Goal: Transaction & Acquisition: Purchase product/service

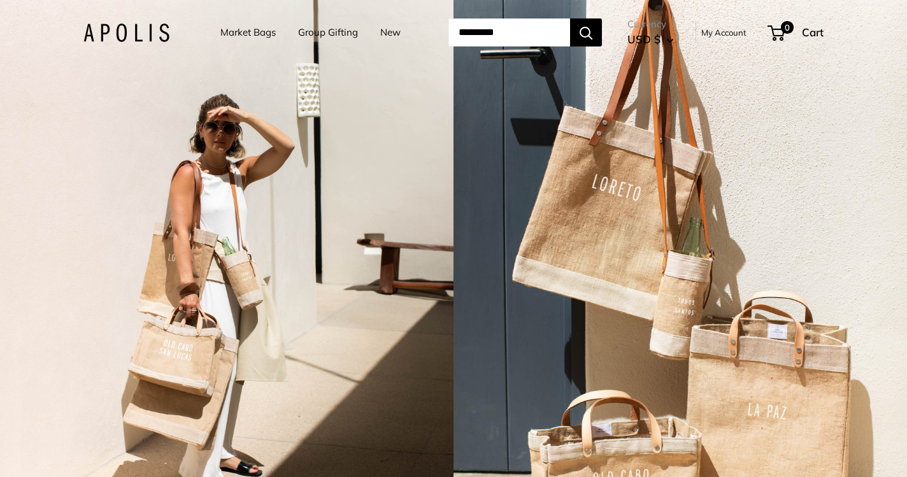
click at [241, 30] on link "Market Bags" at bounding box center [247, 33] width 55 height 18
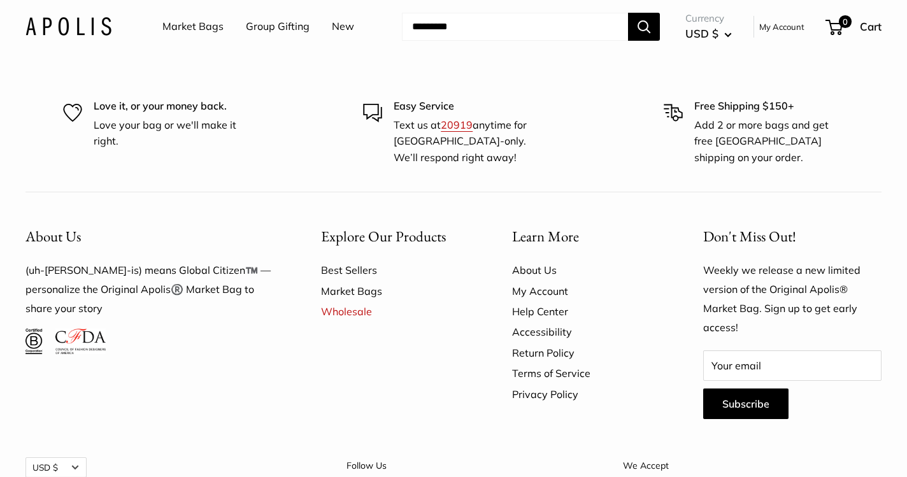
scroll to position [3184, 0]
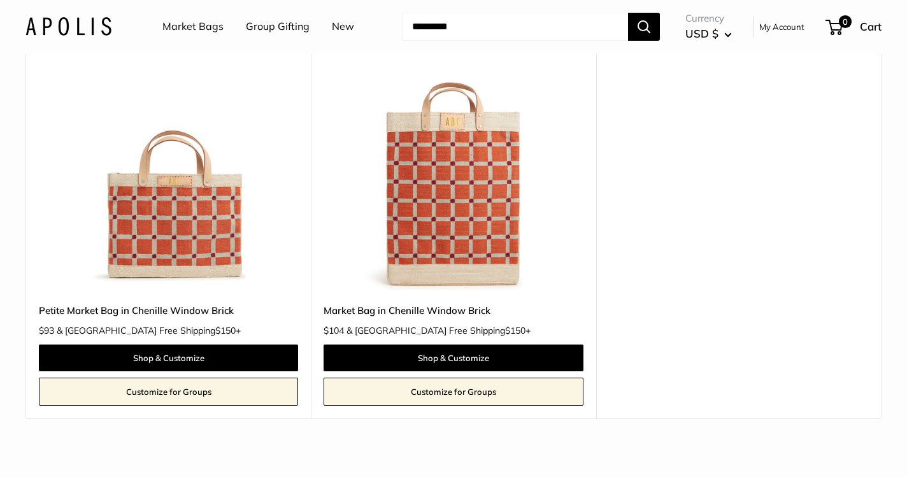
scroll to position [161, 0]
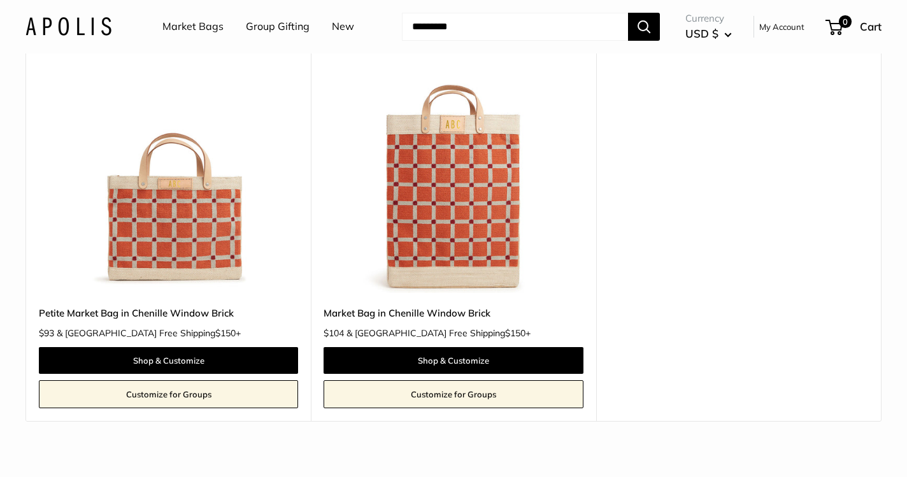
click at [0, 0] on img at bounding box center [0, 0] width 0 height 0
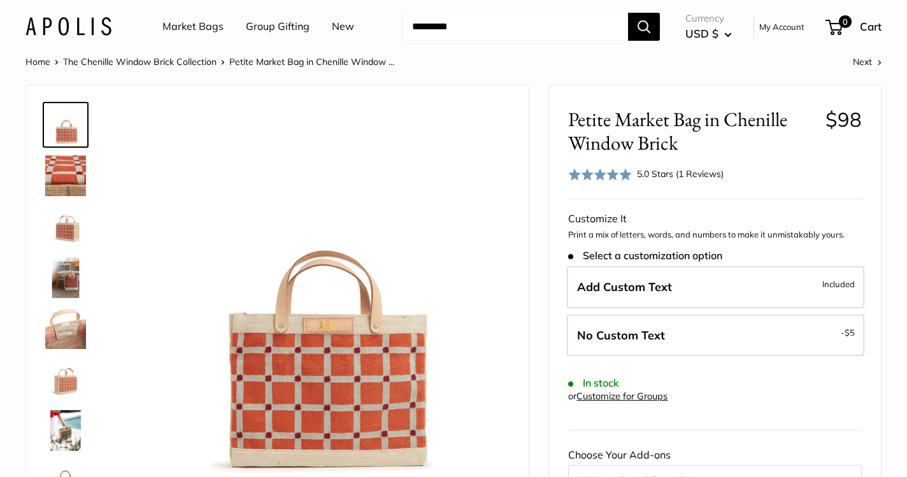
click at [76, 182] on img at bounding box center [65, 175] width 41 height 41
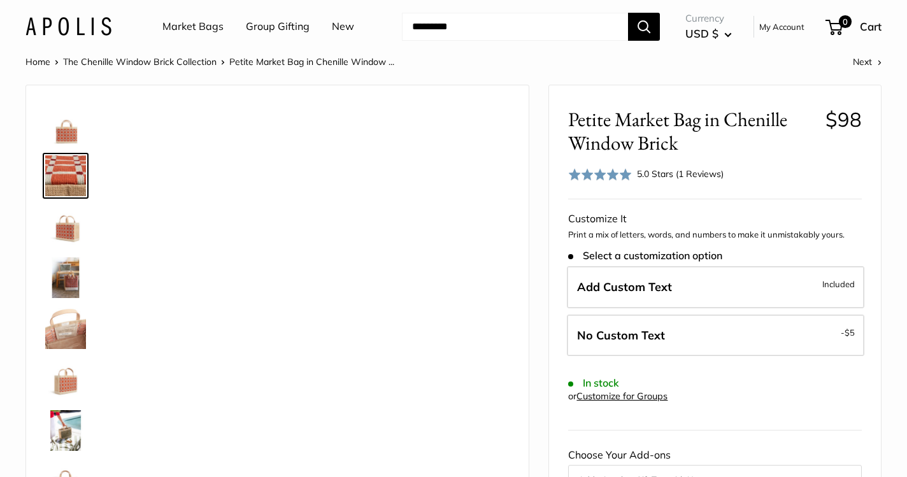
click at [64, 231] on img at bounding box center [65, 226] width 41 height 41
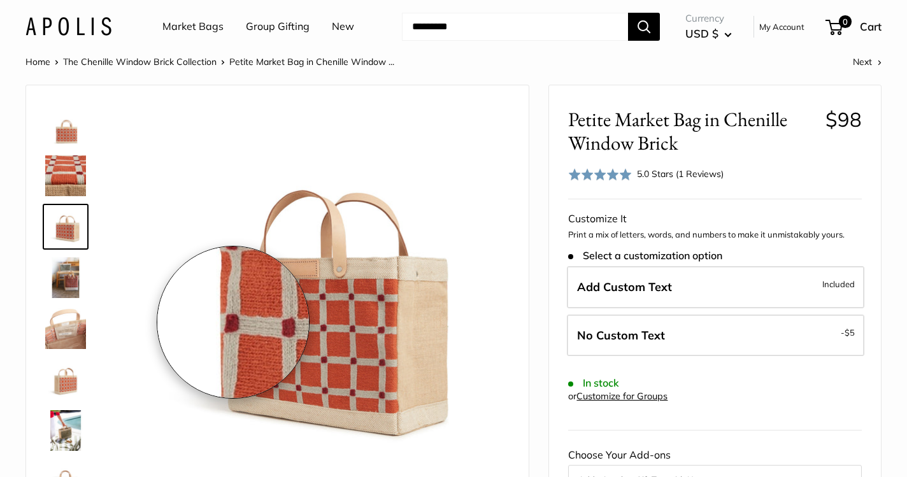
scroll to position [40, 0]
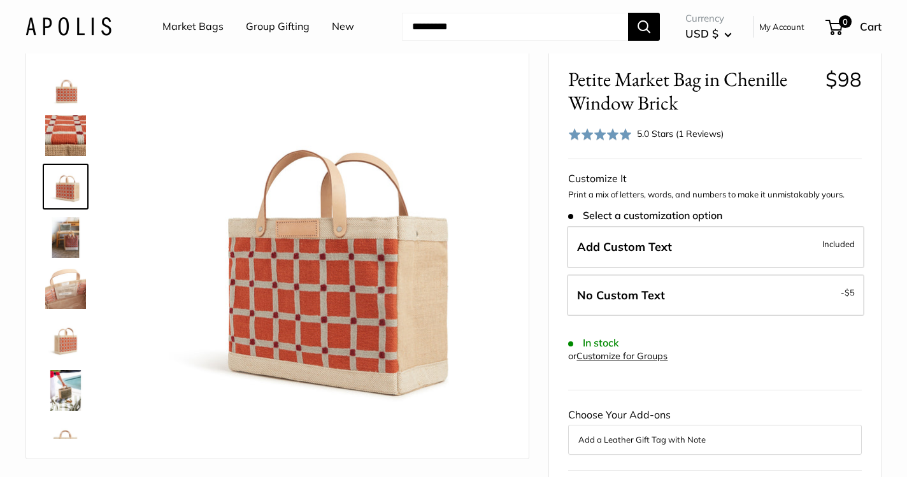
click at [64, 248] on img at bounding box center [65, 237] width 41 height 41
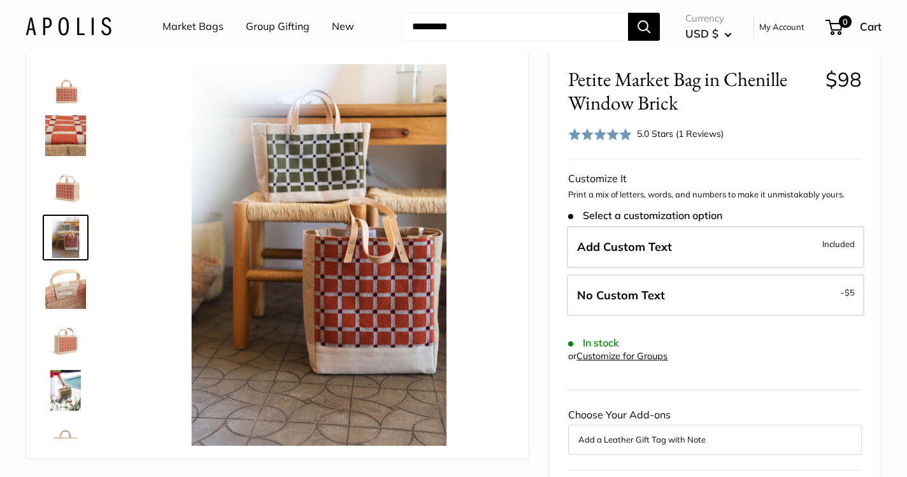
click at [184, 27] on link "Market Bags" at bounding box center [192, 26] width 61 height 19
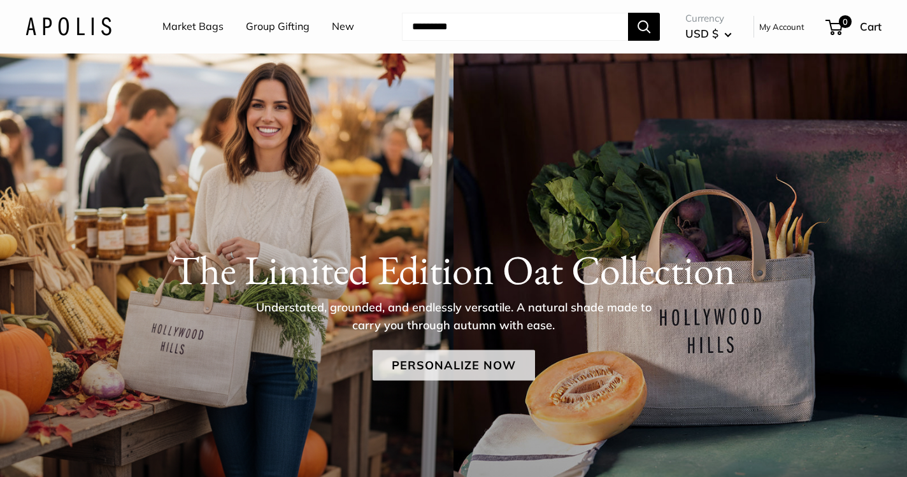
click at [454, 371] on link "Personalize Now" at bounding box center [454, 365] width 162 height 31
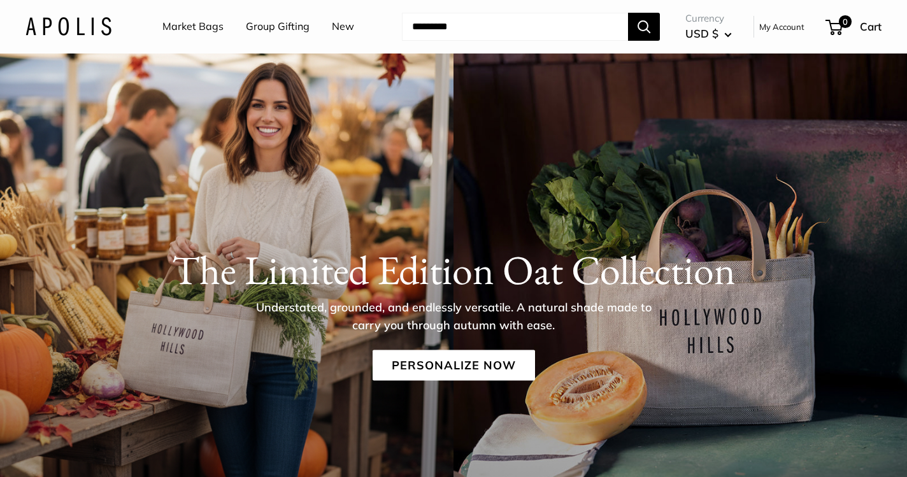
click at [192, 27] on link "Market Bags" at bounding box center [192, 26] width 61 height 19
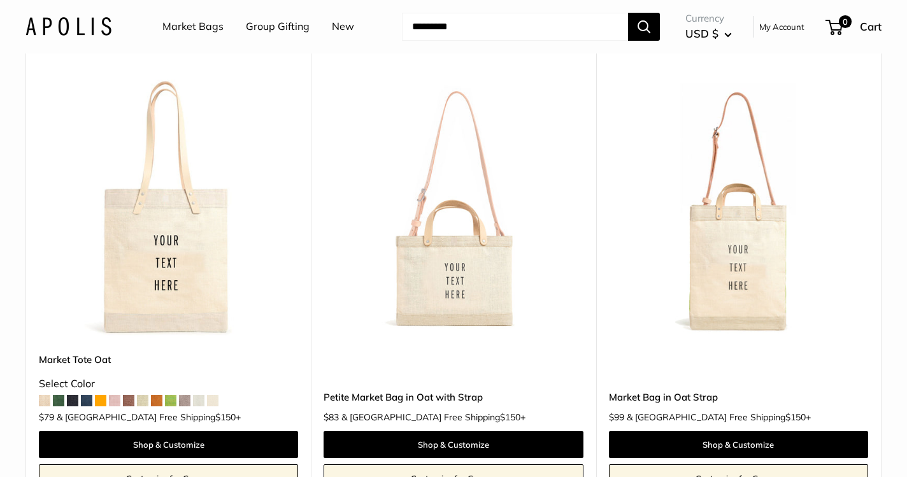
scroll to position [601, 0]
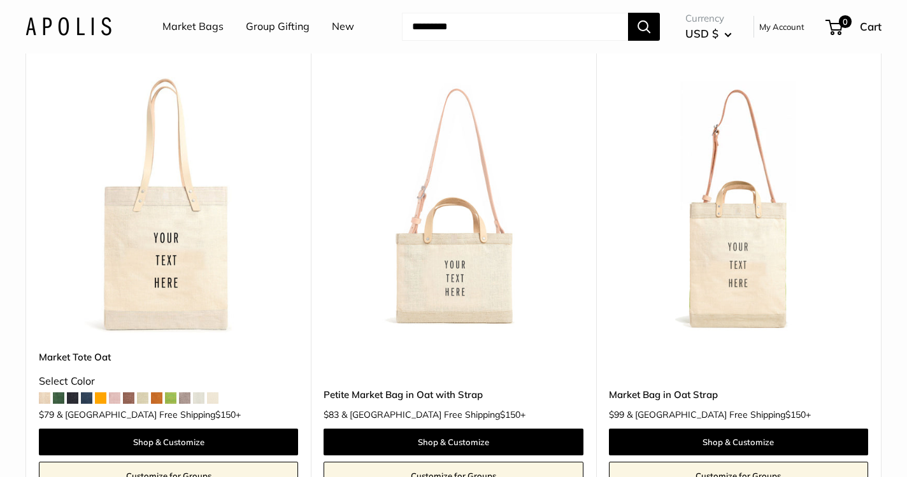
click at [0, 0] on img at bounding box center [0, 0] width 0 height 0
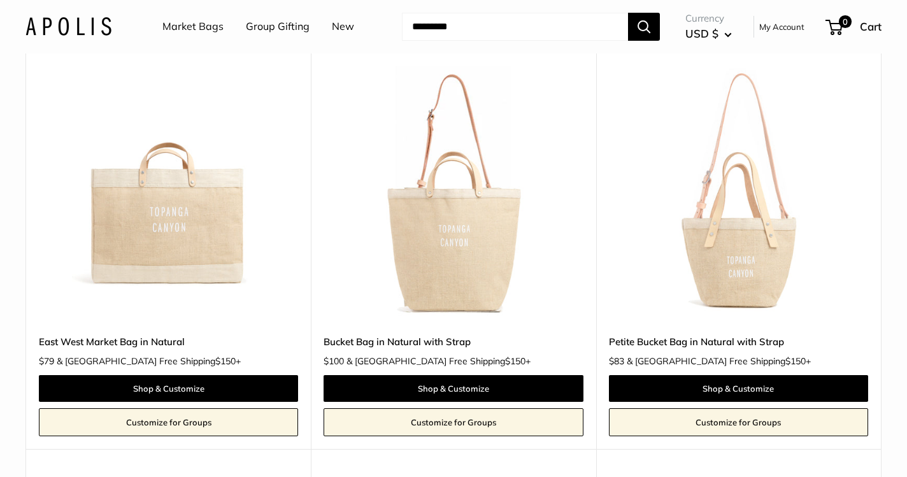
scroll to position [1495, 0]
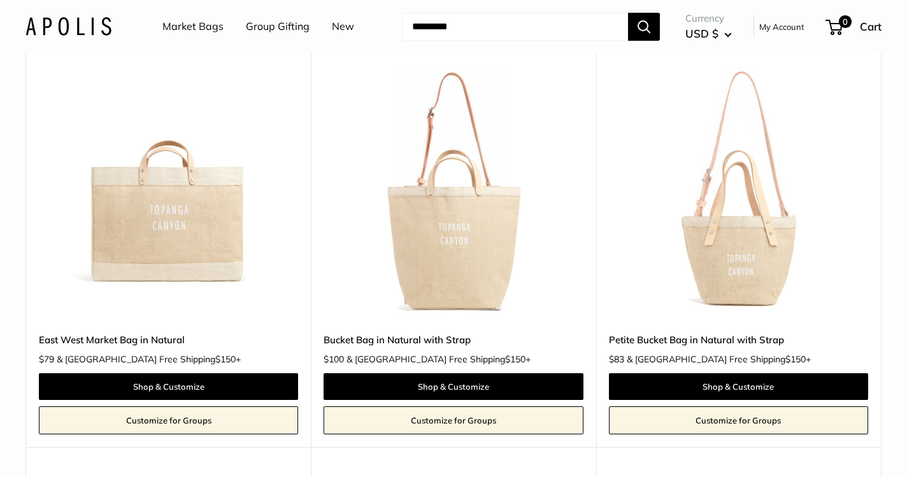
click at [0, 0] on img at bounding box center [0, 0] width 0 height 0
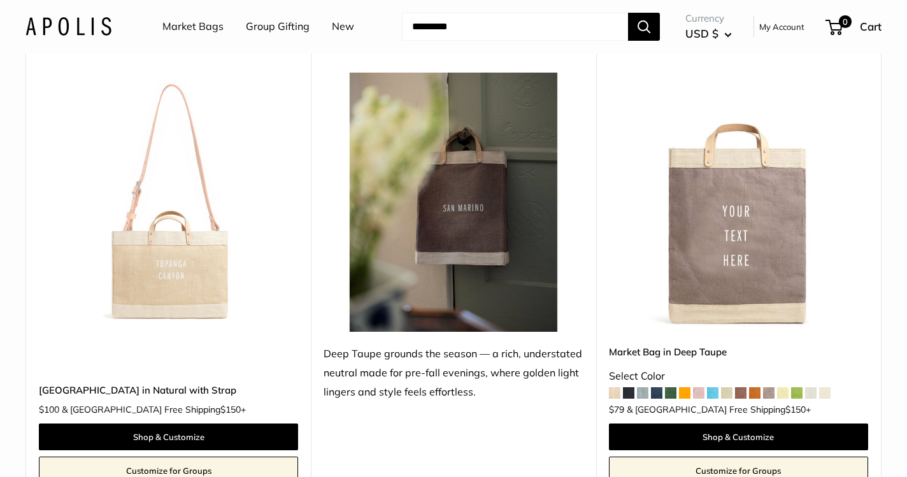
scroll to position [1905, 0]
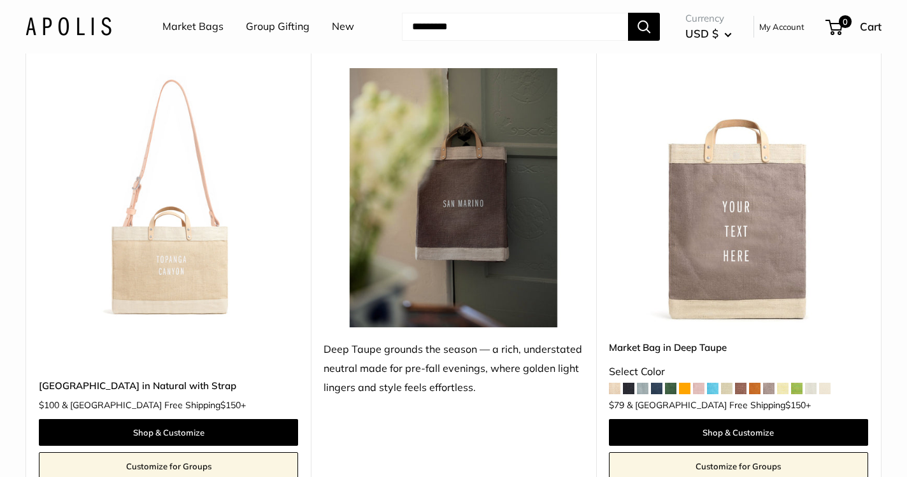
click at [0, 0] on img at bounding box center [0, 0] width 0 height 0
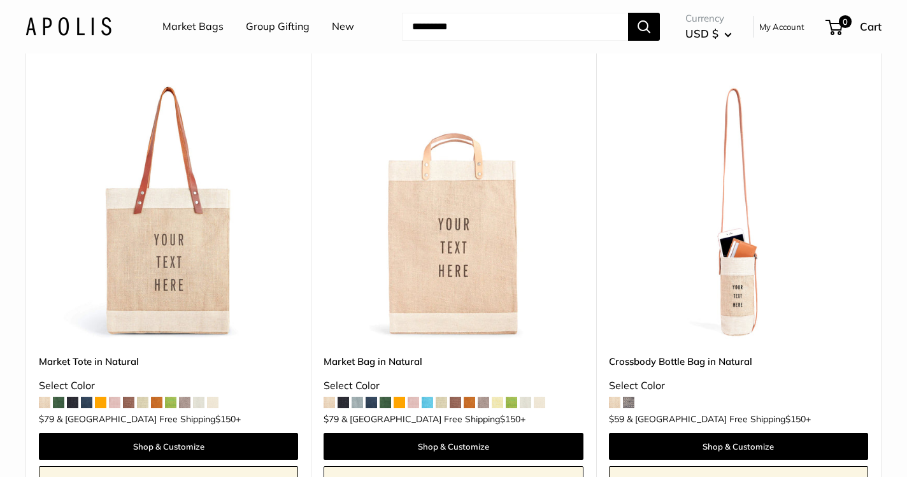
scroll to position [3346, 0]
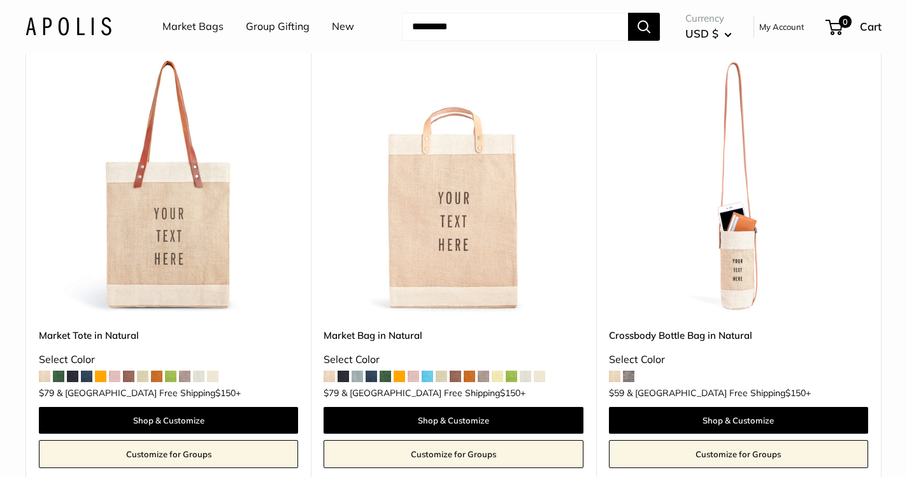
click at [0, 0] on img at bounding box center [0, 0] width 0 height 0
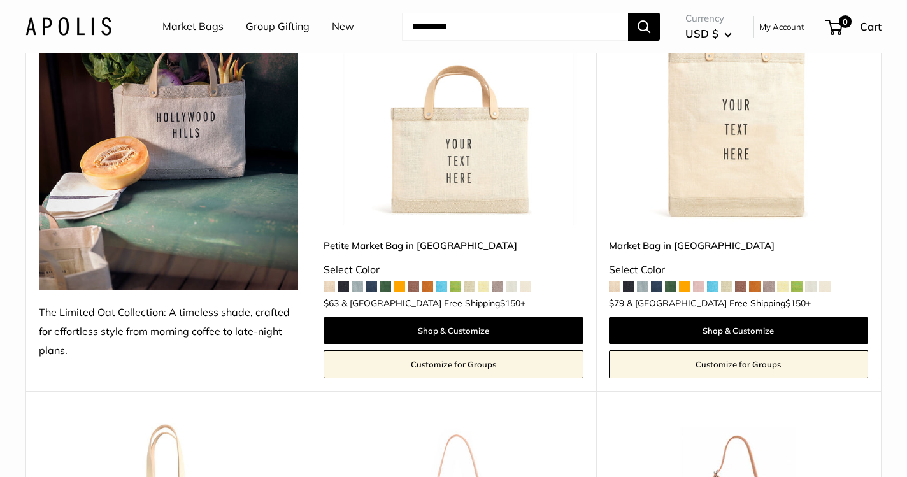
scroll to position [202, 0]
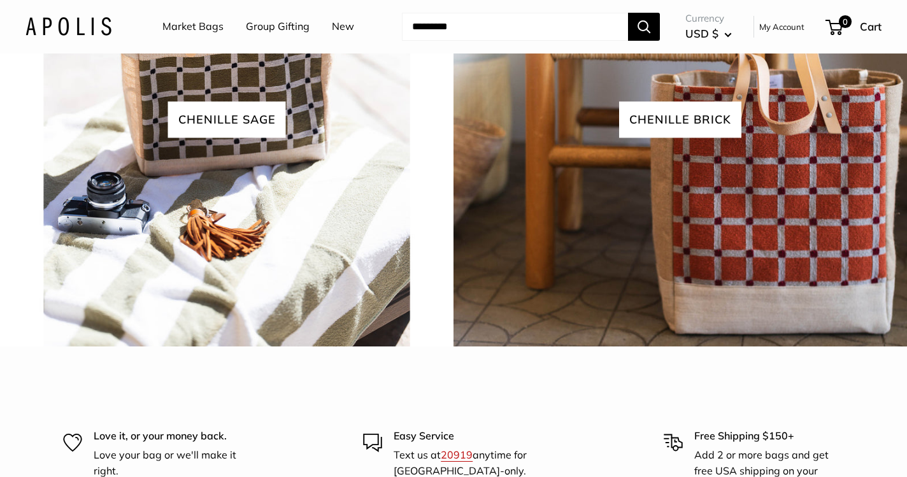
scroll to position [2852, 0]
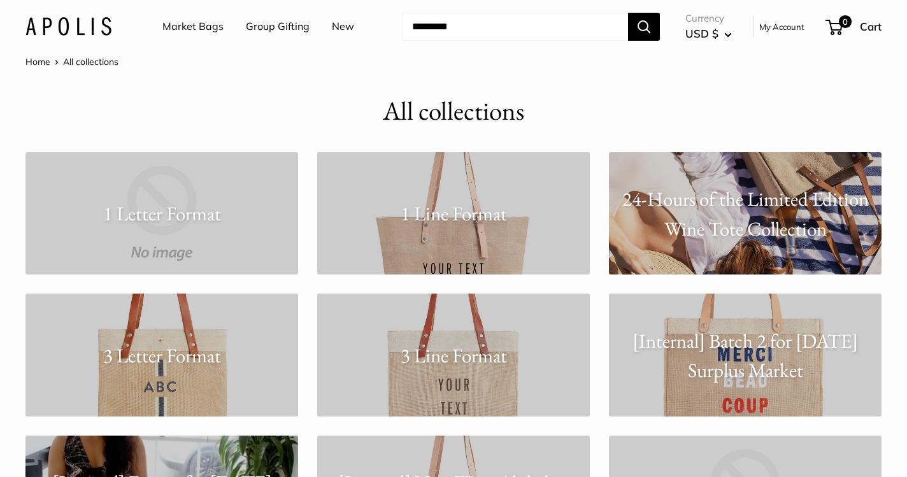
click at [527, 227] on p "1 Line Format" at bounding box center [453, 214] width 273 height 30
click at [700, 227] on p "24-Hours of the Limited Edition Wine Tote Collection" at bounding box center [745, 213] width 273 height 59
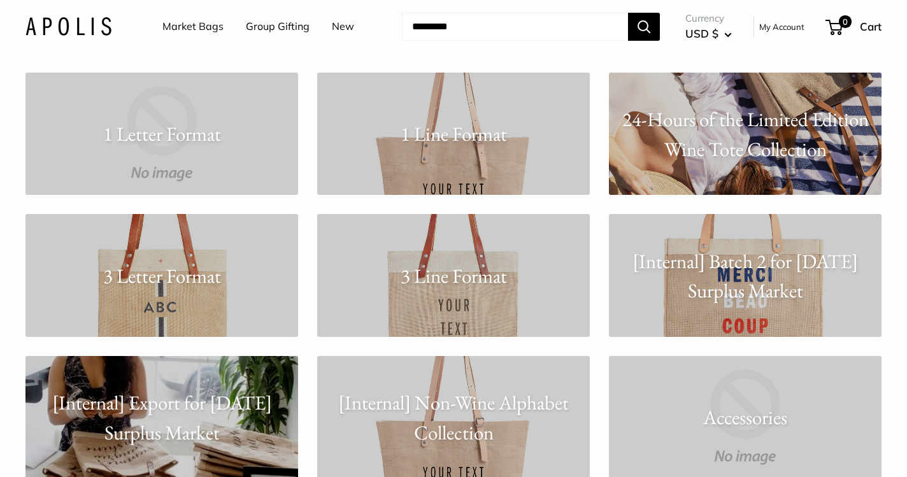
scroll to position [80, 0]
click at [494, 293] on link "3 Line Format" at bounding box center [453, 274] width 273 height 123
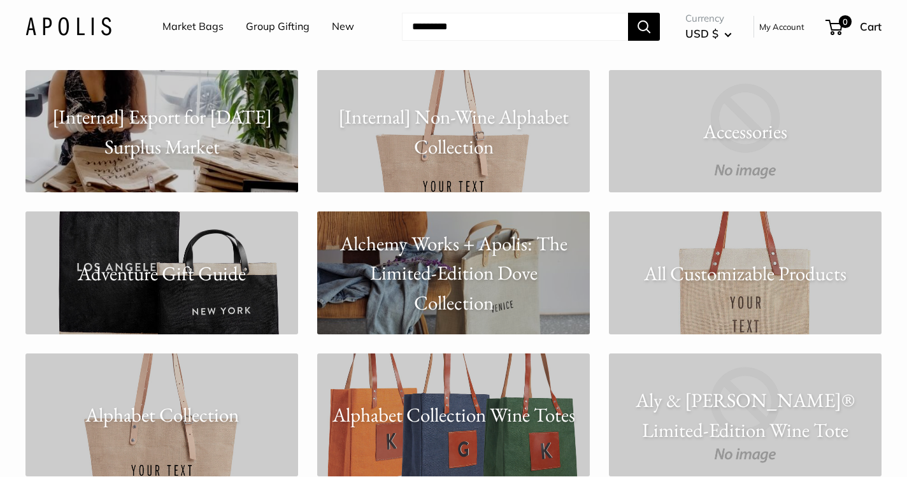
scroll to position [366, 0]
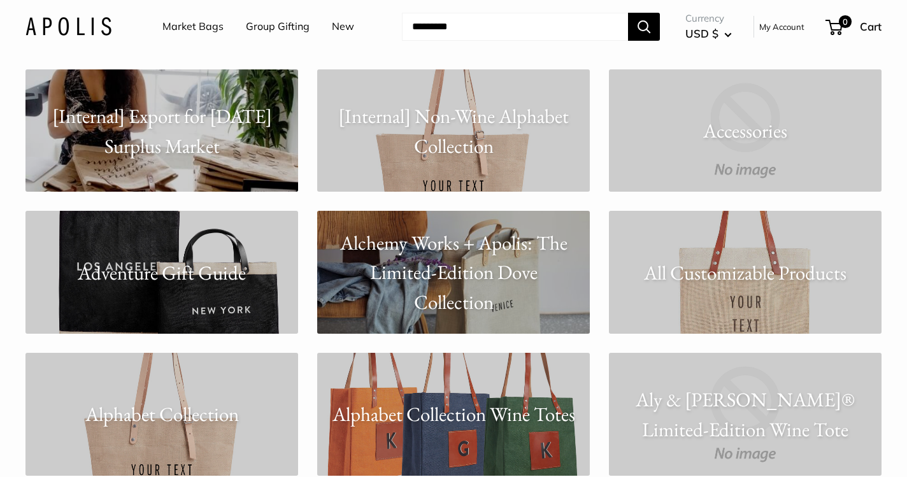
click at [741, 280] on p "All Customizable Products" at bounding box center [745, 273] width 273 height 30
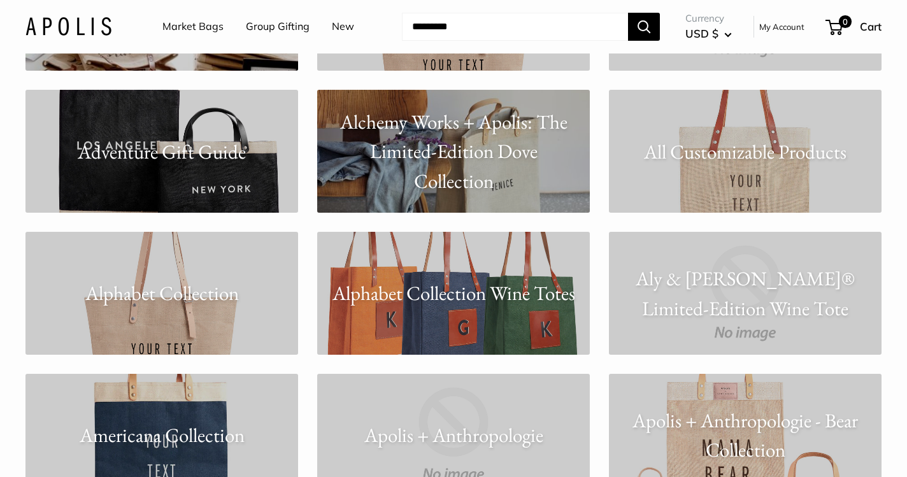
scroll to position [487, 0]
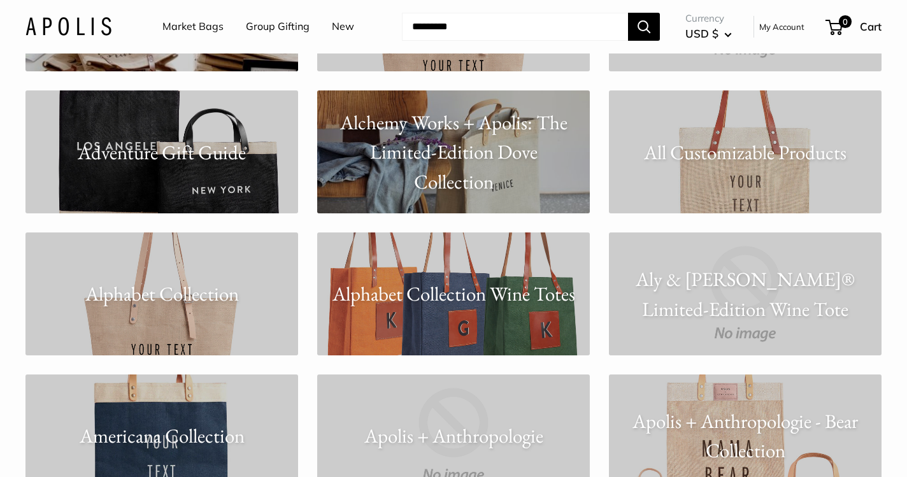
click at [201, 310] on link "Alphabet Collection" at bounding box center [161, 294] width 273 height 123
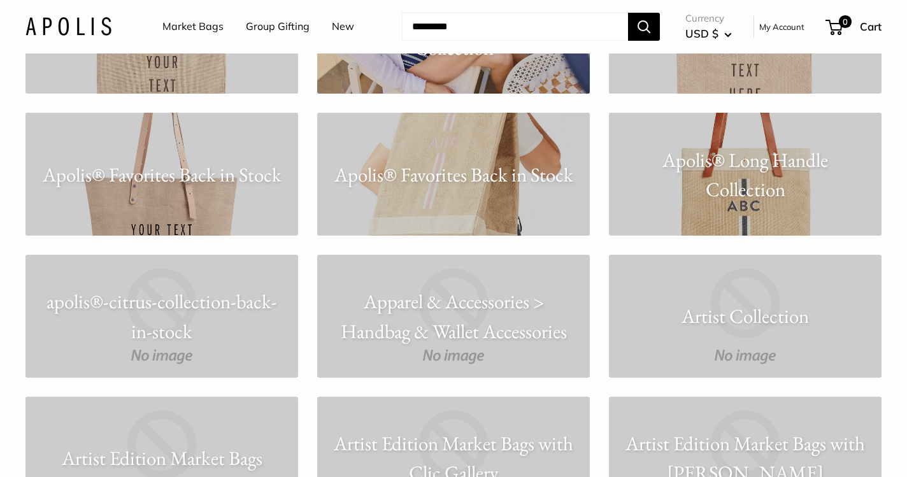
scroll to position [1147, 0]
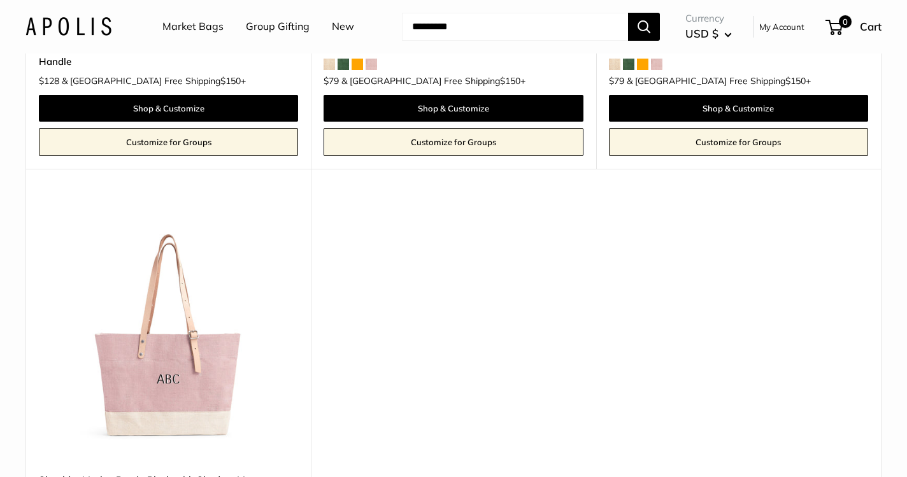
scroll to position [907, 0]
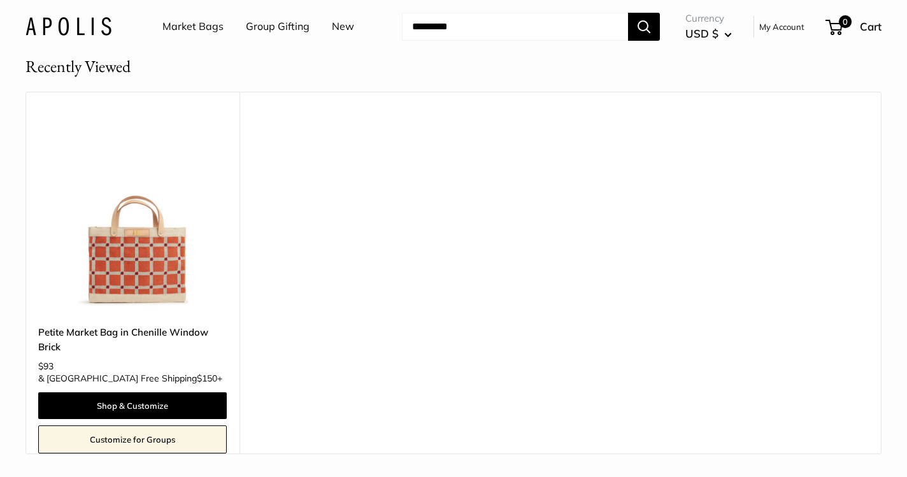
scroll to position [340, 0]
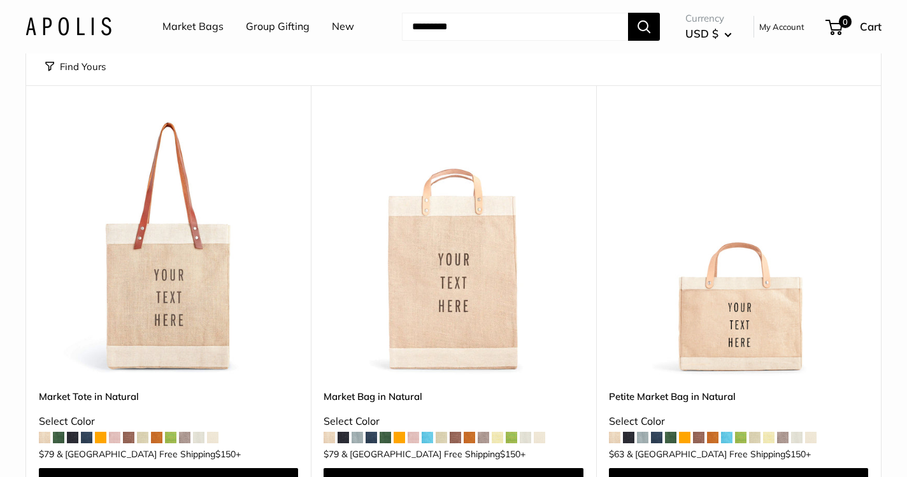
scroll to position [88, 0]
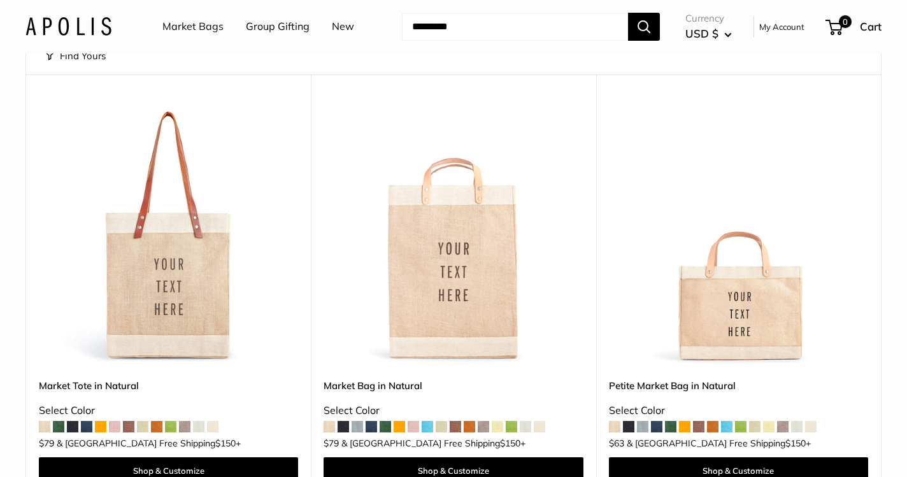
click at [0, 0] on img at bounding box center [0, 0] width 0 height 0
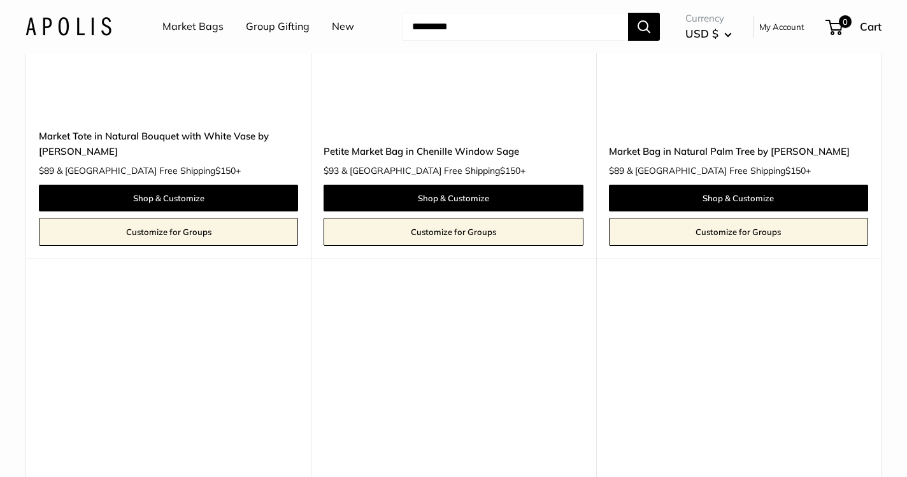
scroll to position [6302, 0]
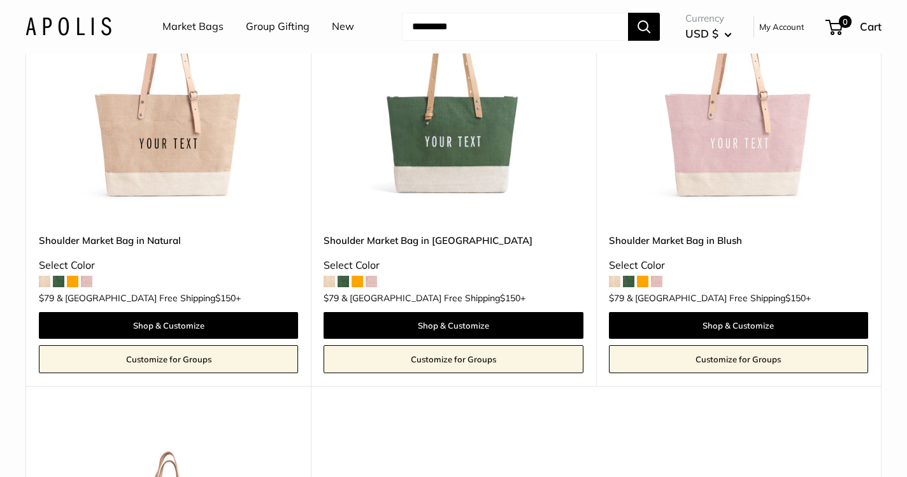
scroll to position [692, 0]
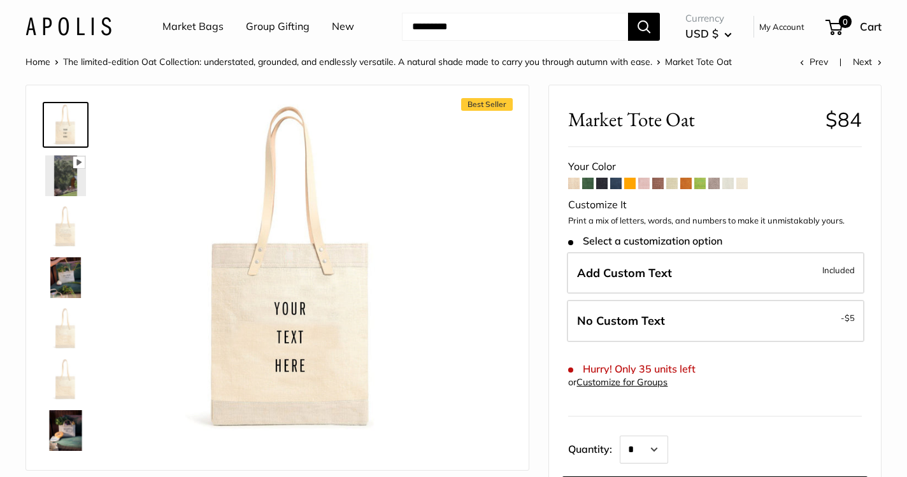
click at [56, 164] on img at bounding box center [65, 175] width 41 height 41
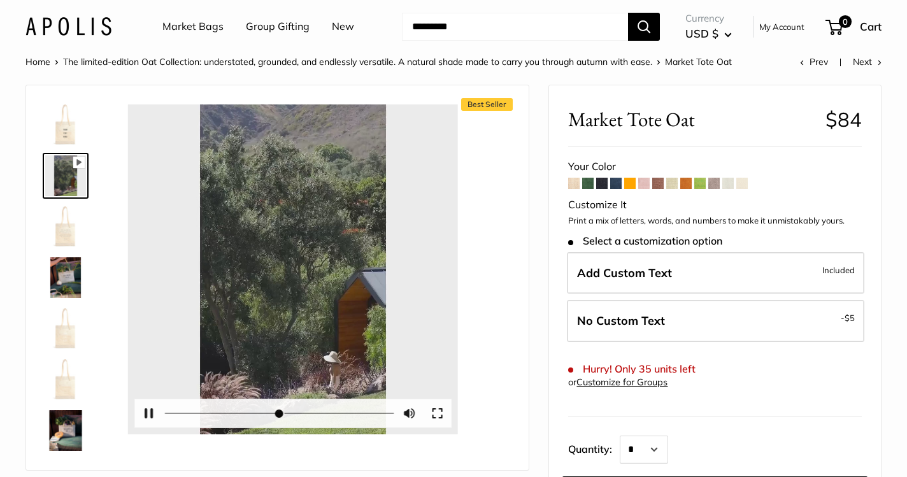
click at [296, 268] on button "Play" at bounding box center [292, 269] width 39 height 39
click at [152, 412] on button "Pause Play" at bounding box center [149, 413] width 28 height 28
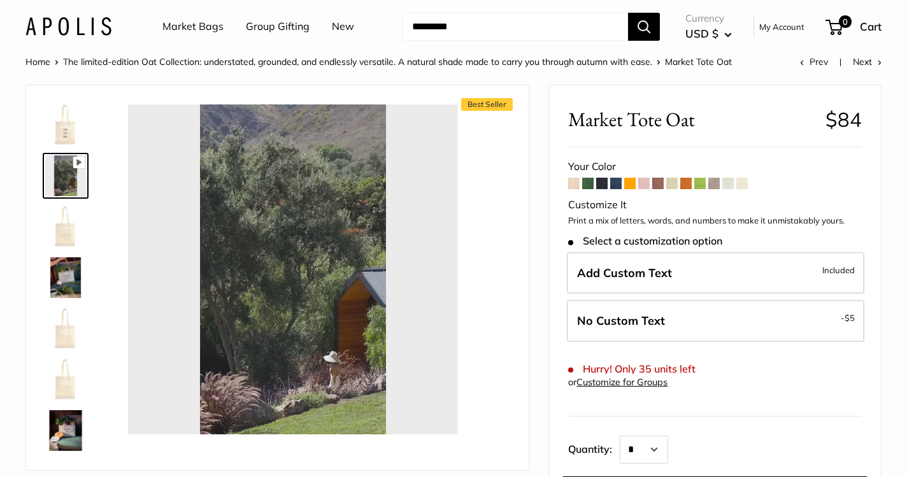
click at [67, 290] on img at bounding box center [65, 277] width 41 height 41
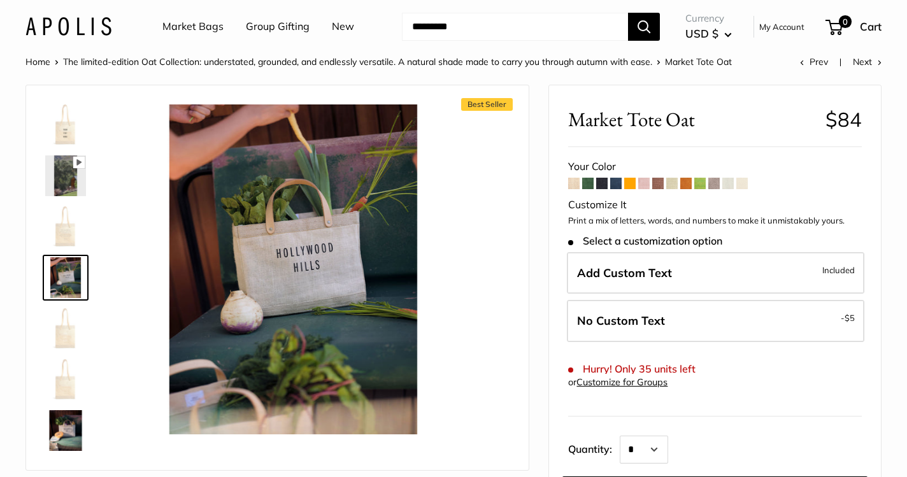
type input "*****"
click at [61, 337] on img at bounding box center [65, 328] width 41 height 41
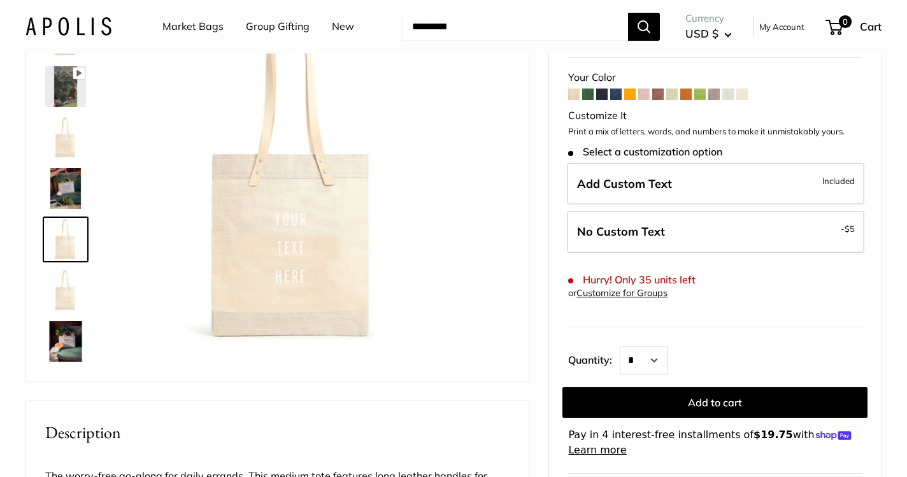
scroll to position [90, 0]
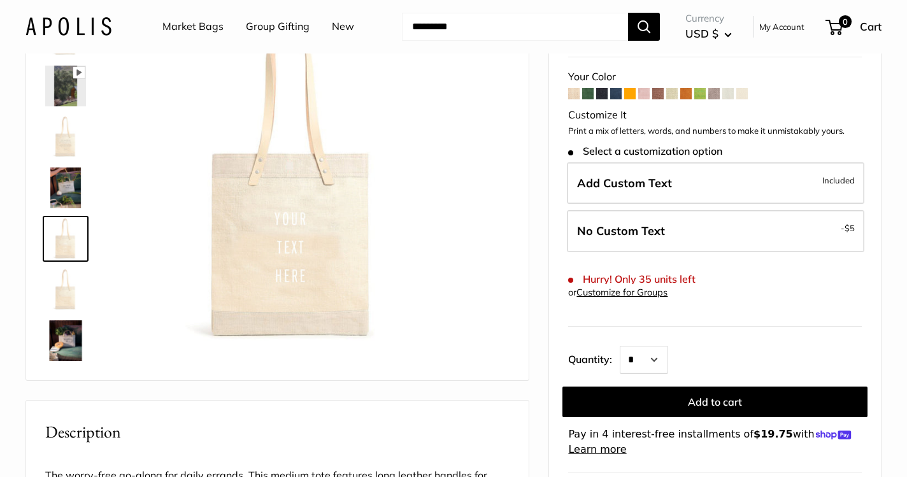
click at [66, 307] on img at bounding box center [65, 289] width 41 height 41
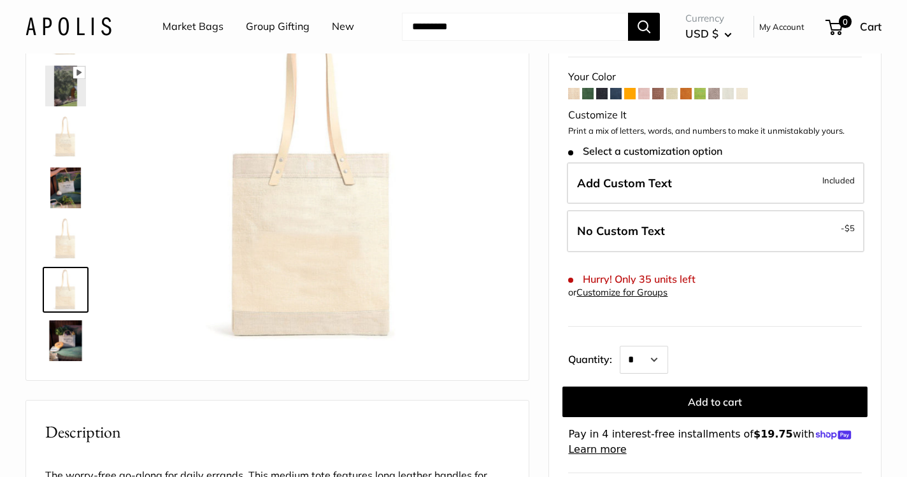
click at [66, 335] on img at bounding box center [65, 340] width 41 height 41
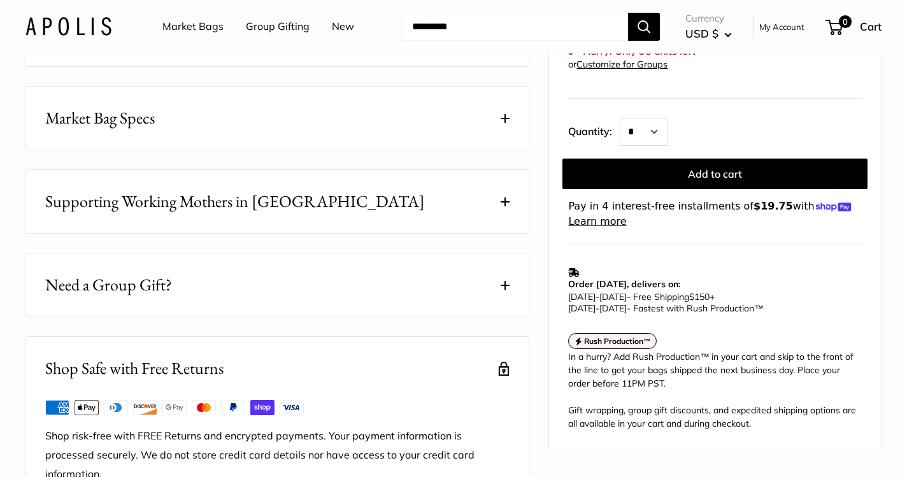
scroll to position [624, 0]
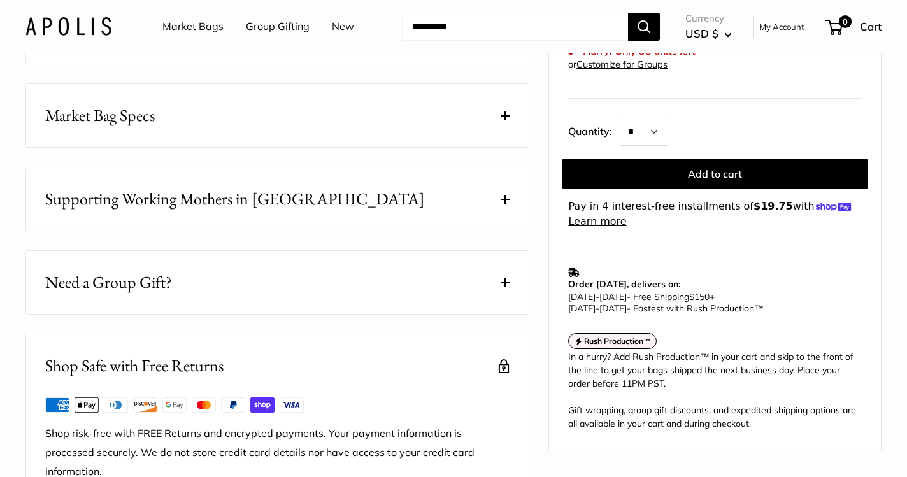
click at [203, 137] on button "Market Bag Specs" at bounding box center [277, 115] width 503 height 63
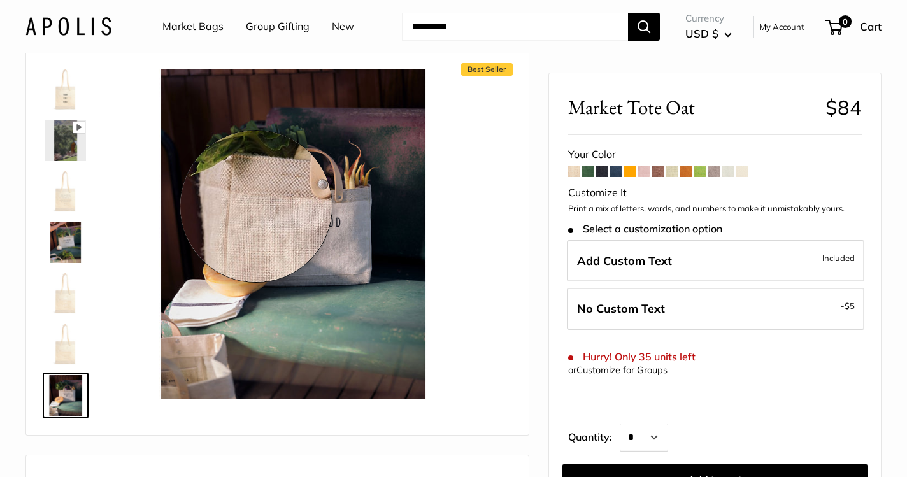
scroll to position [0, 0]
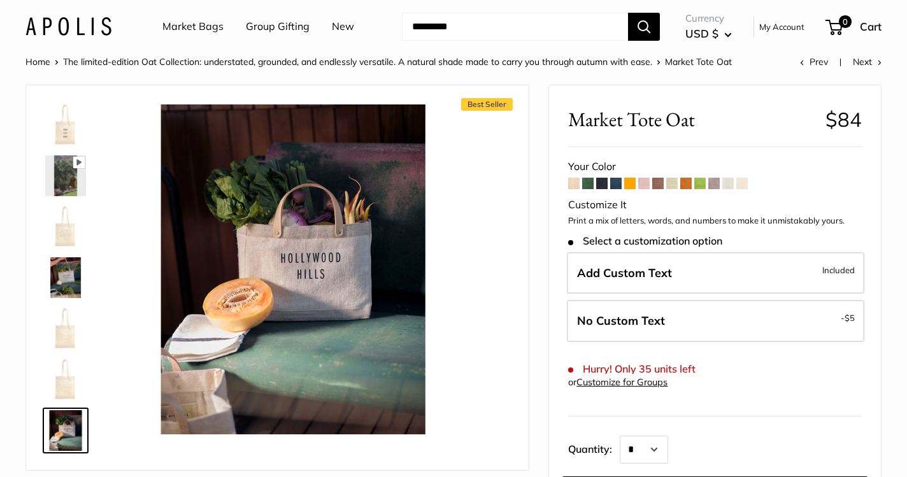
click at [59, 237] on img at bounding box center [65, 226] width 41 height 41
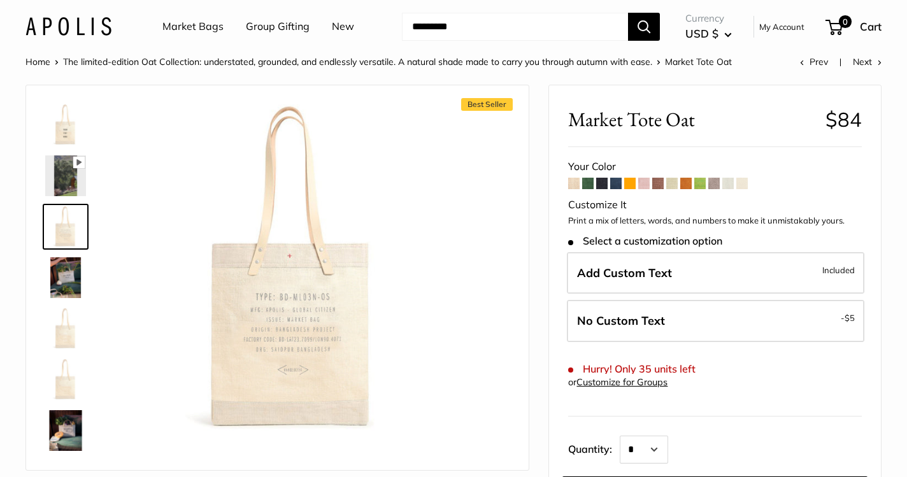
click at [65, 127] on img at bounding box center [65, 124] width 41 height 41
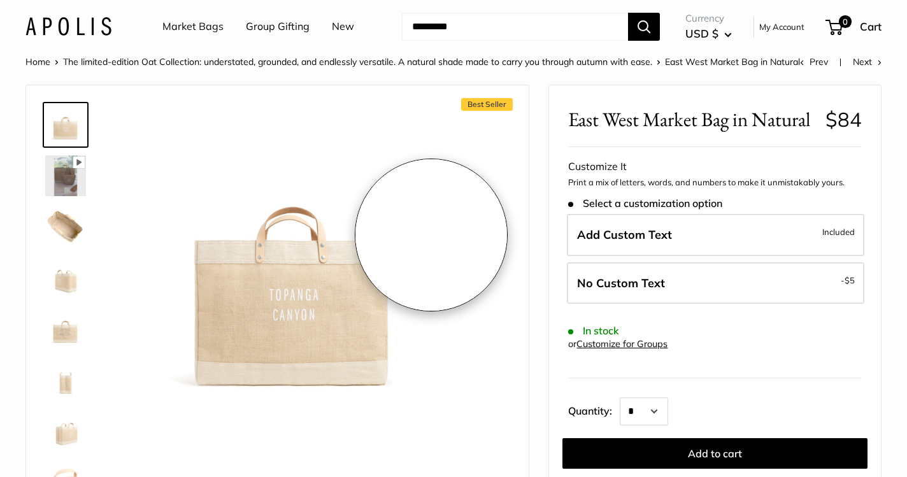
scroll to position [4, 0]
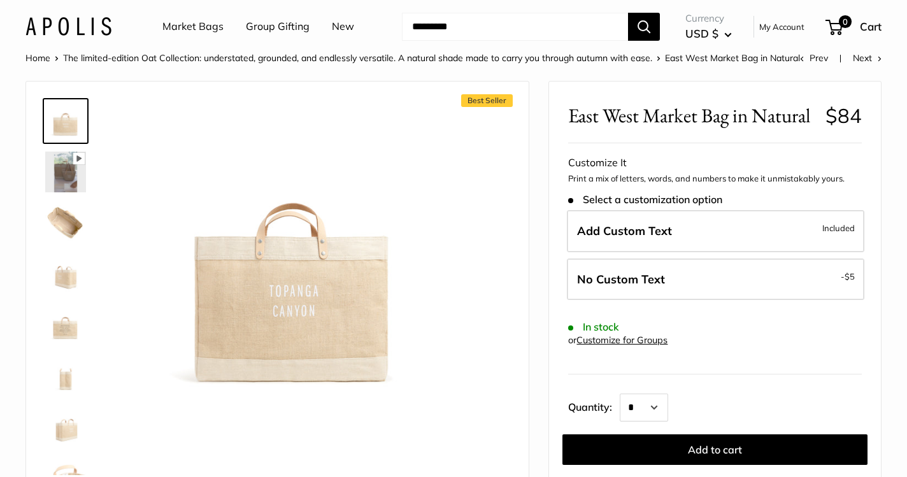
click at [69, 243] on img at bounding box center [65, 223] width 41 height 41
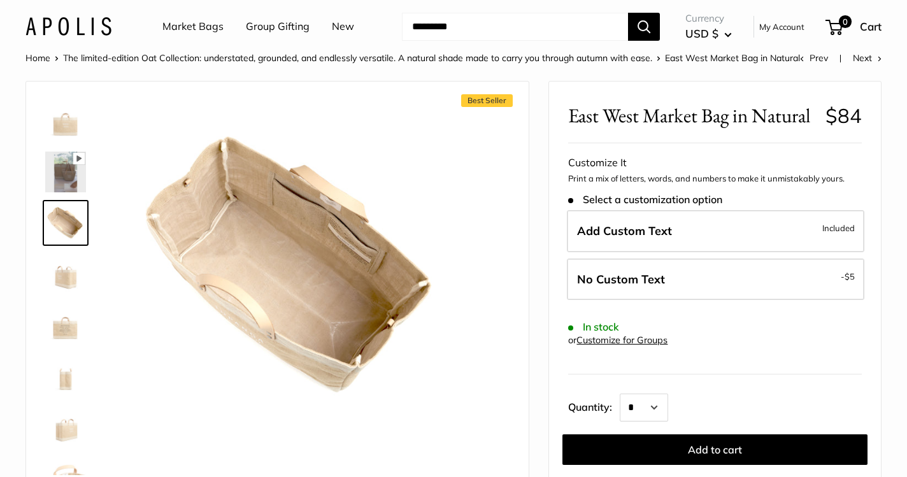
click at [70, 294] on img at bounding box center [65, 274] width 41 height 41
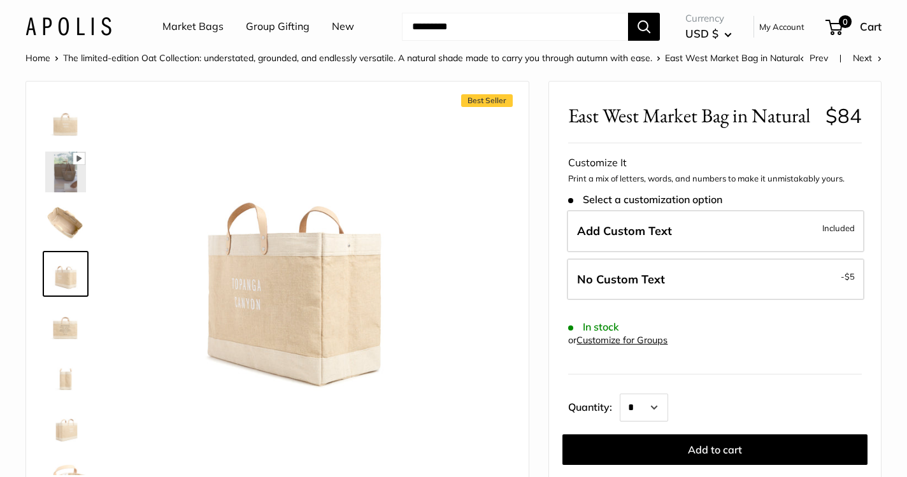
click at [59, 345] on img at bounding box center [65, 325] width 41 height 41
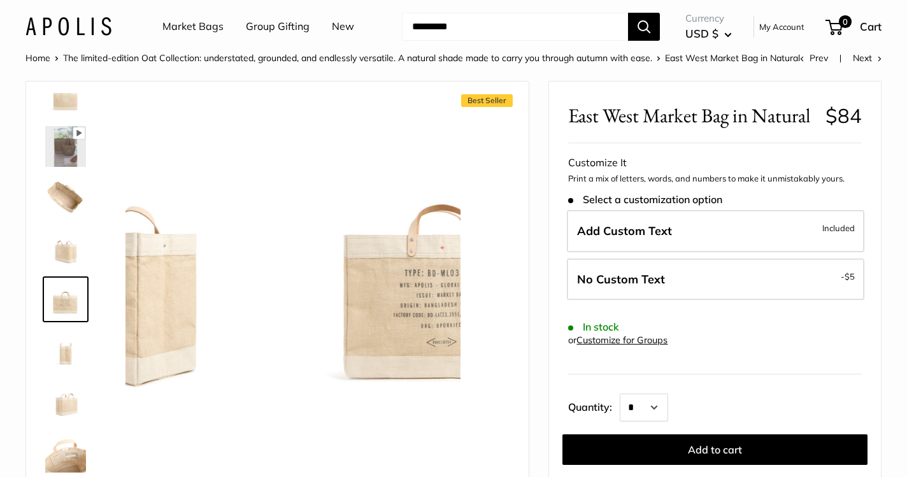
scroll to position [31, 0]
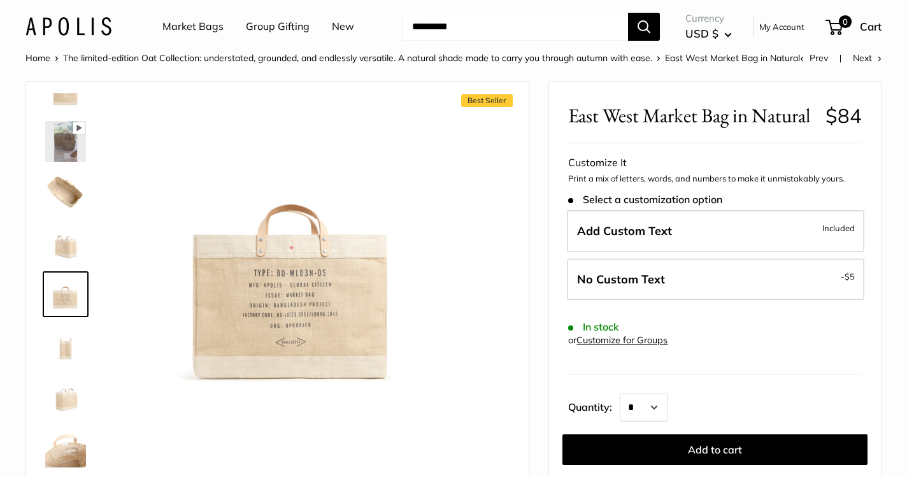
click at [64, 361] on img at bounding box center [65, 345] width 41 height 41
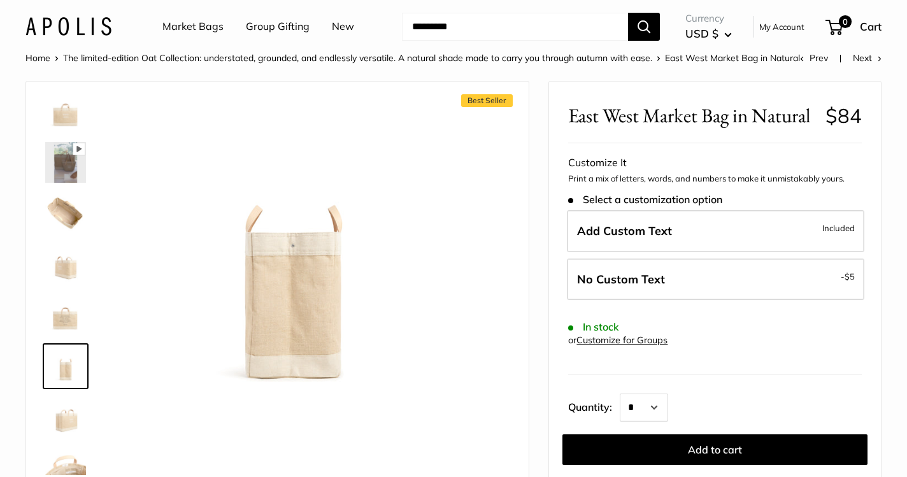
scroll to position [0, 0]
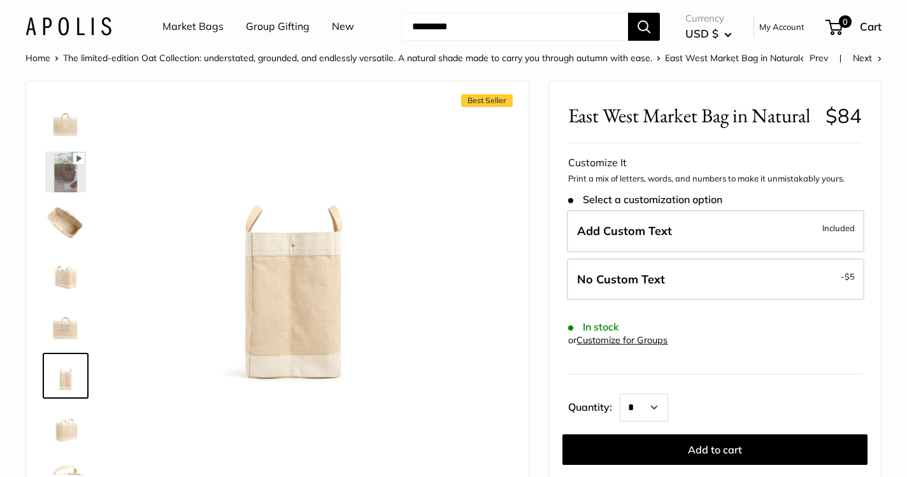
click at [59, 136] on img at bounding box center [65, 121] width 41 height 41
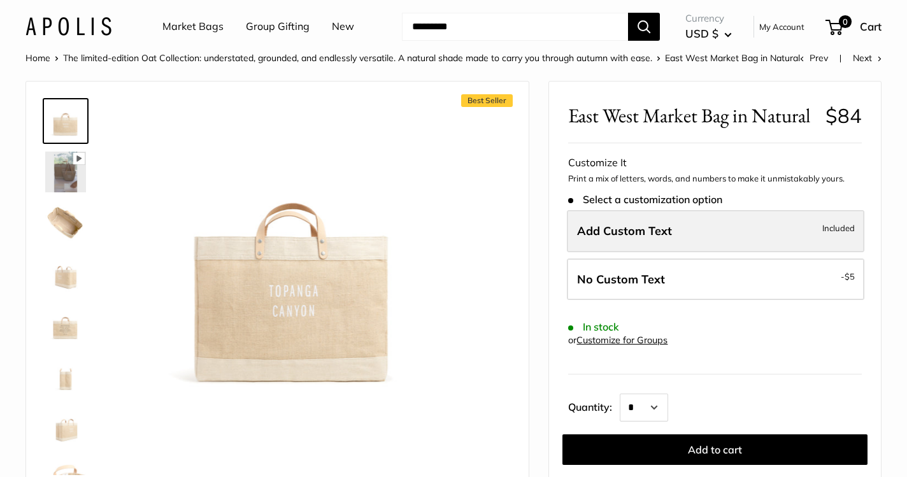
click at [705, 248] on label "Add Custom Text Included" at bounding box center [716, 231] width 298 height 42
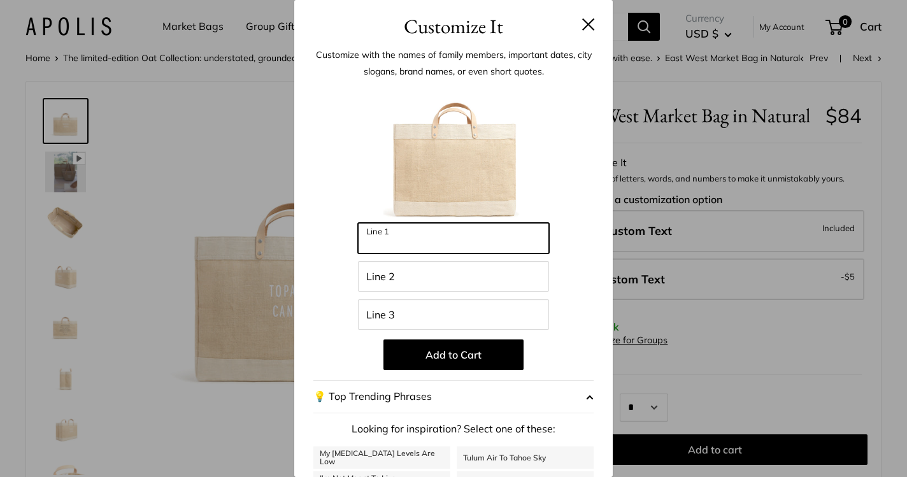
click at [469, 242] on input "Line 1" at bounding box center [453, 238] width 191 height 31
type input "*"
type input "****"
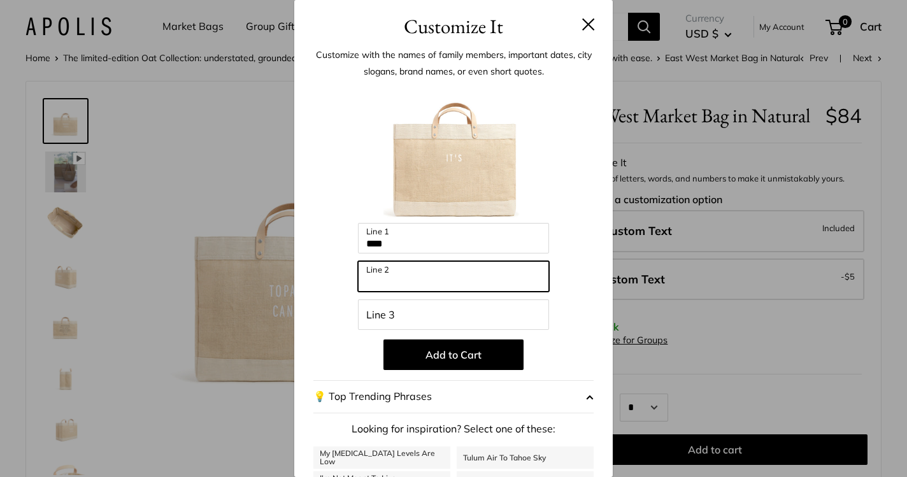
click at [412, 281] on input "Line 2" at bounding box center [453, 276] width 191 height 31
type input "*********"
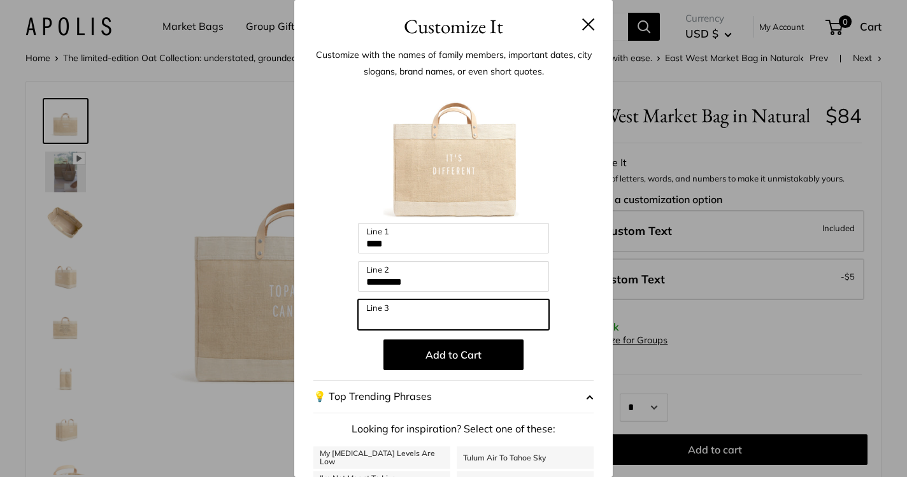
click at [403, 317] on input "Line 3" at bounding box center [453, 314] width 191 height 31
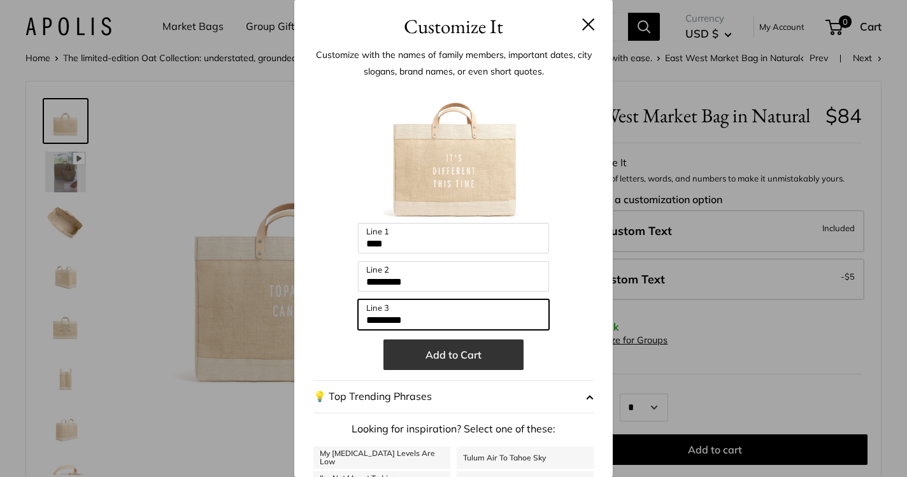
type input "*********"
click at [432, 359] on button "Add to Cart" at bounding box center [454, 355] width 140 height 31
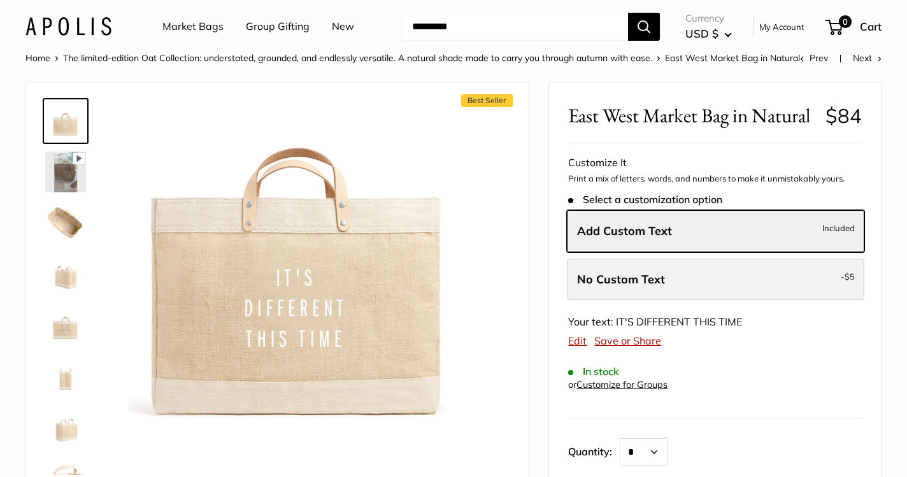
click at [603, 287] on span "No Custom Text" at bounding box center [621, 279] width 88 height 15
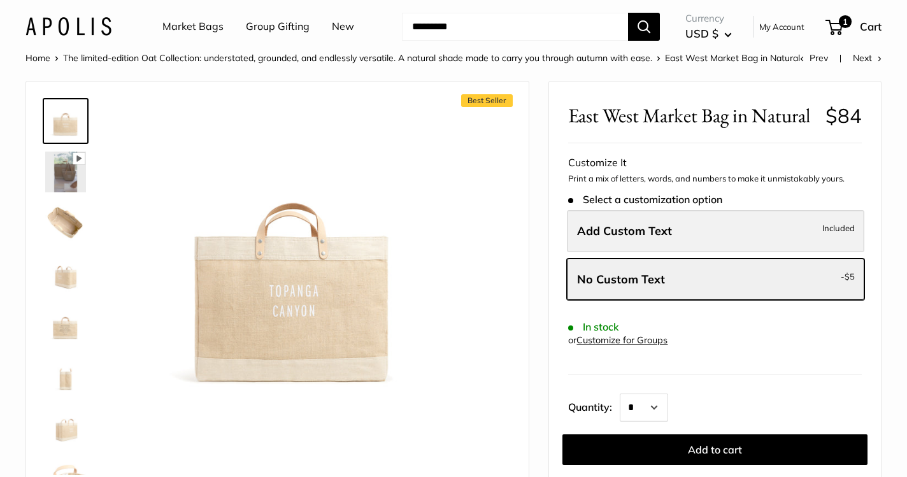
click at [596, 238] on span "Add Custom Text" at bounding box center [624, 231] width 95 height 15
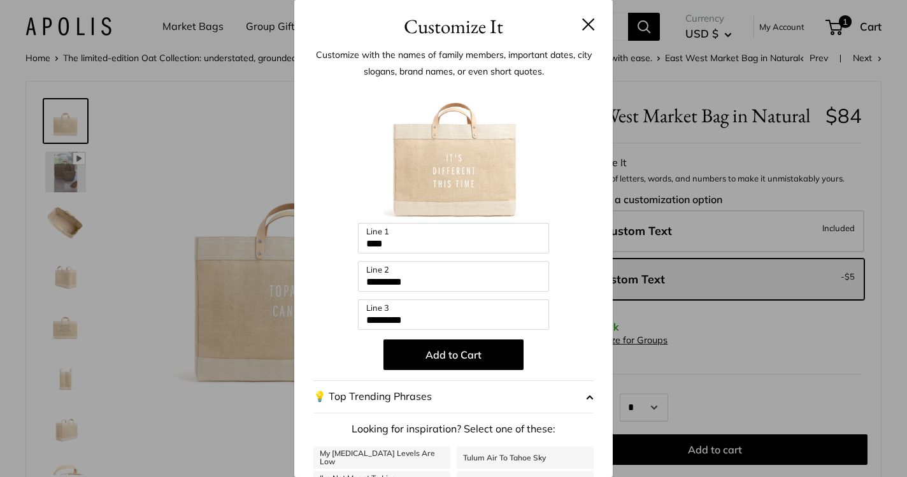
click at [712, 345] on div "Customize It Customize with the names of family members, important dates, city …" at bounding box center [453, 238] width 907 height 477
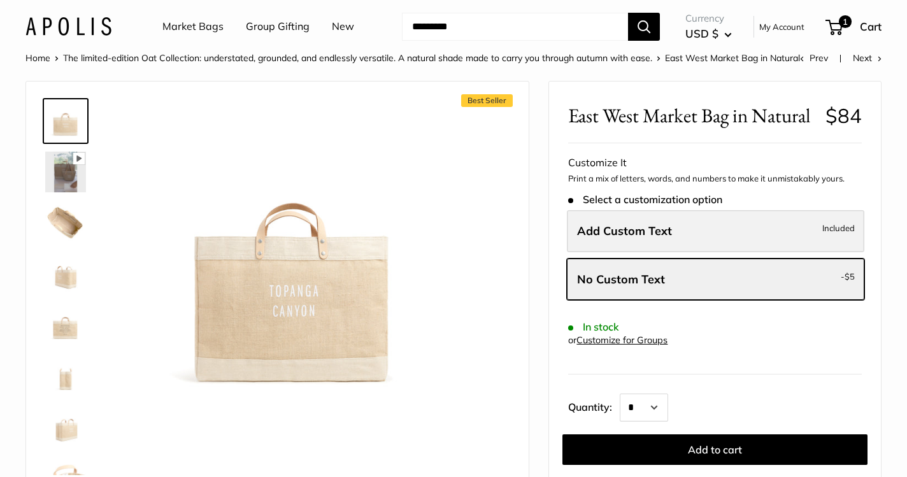
click at [654, 238] on span "Add Custom Text" at bounding box center [624, 231] width 95 height 15
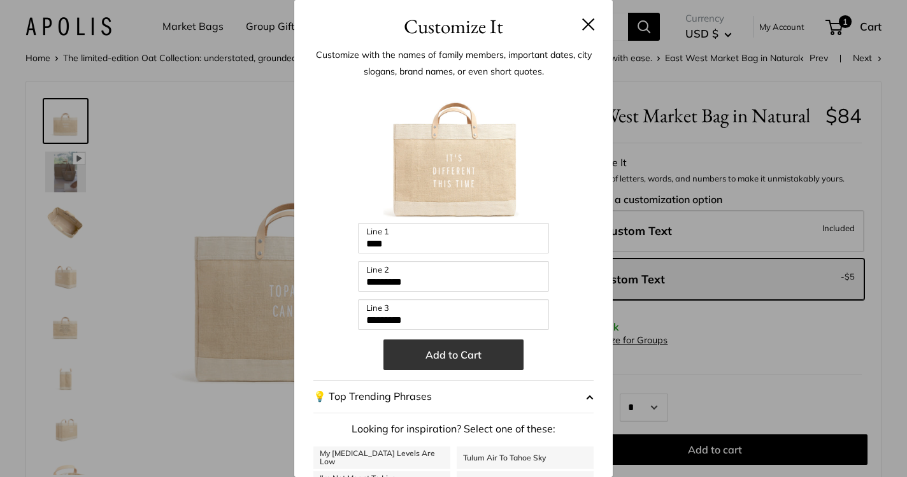
click at [436, 357] on button "Add to Cart" at bounding box center [454, 355] width 140 height 31
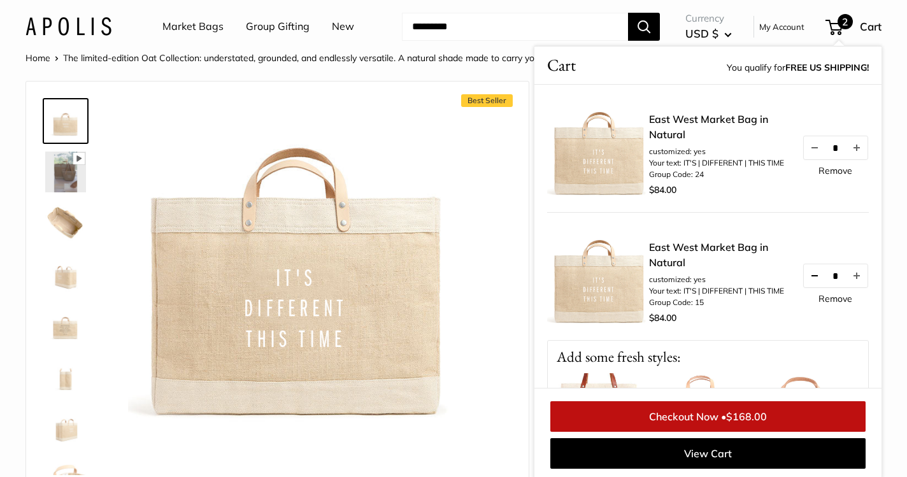
click at [814, 277] on button "Decrease quantity by 1" at bounding box center [815, 275] width 22 height 23
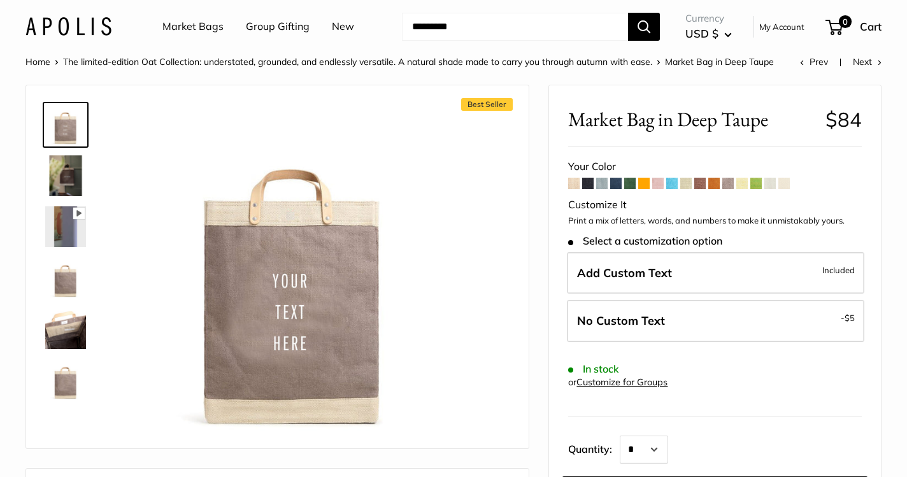
click at [61, 169] on img at bounding box center [65, 175] width 41 height 41
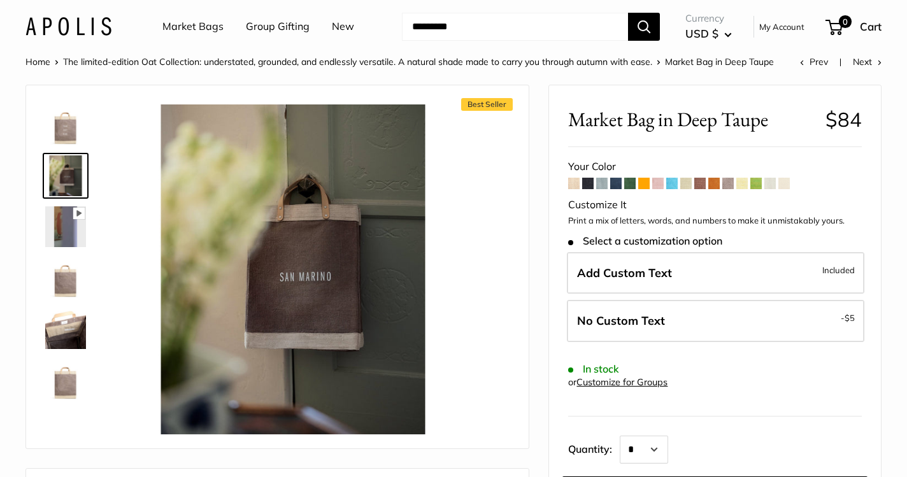
click at [704, 183] on span at bounding box center [699, 183] width 11 height 11
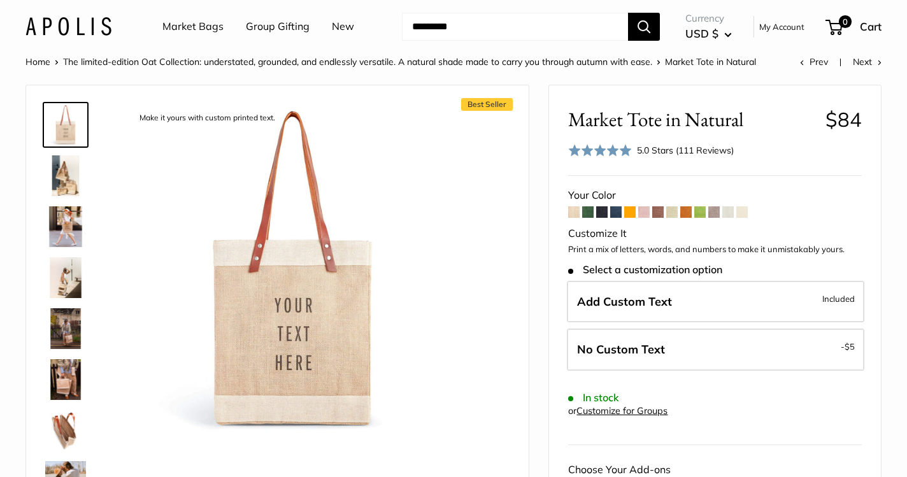
click at [75, 174] on img at bounding box center [65, 175] width 41 height 41
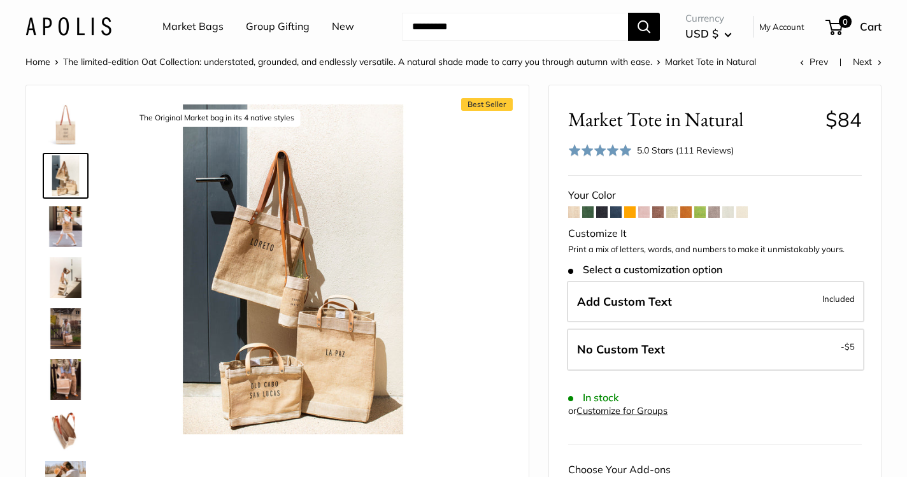
click at [61, 222] on img at bounding box center [65, 226] width 41 height 41
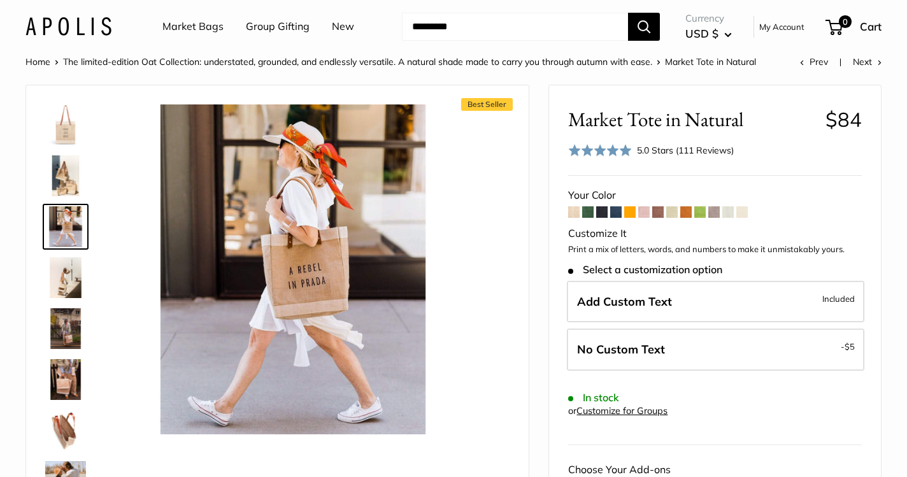
click at [61, 289] on img at bounding box center [65, 277] width 41 height 41
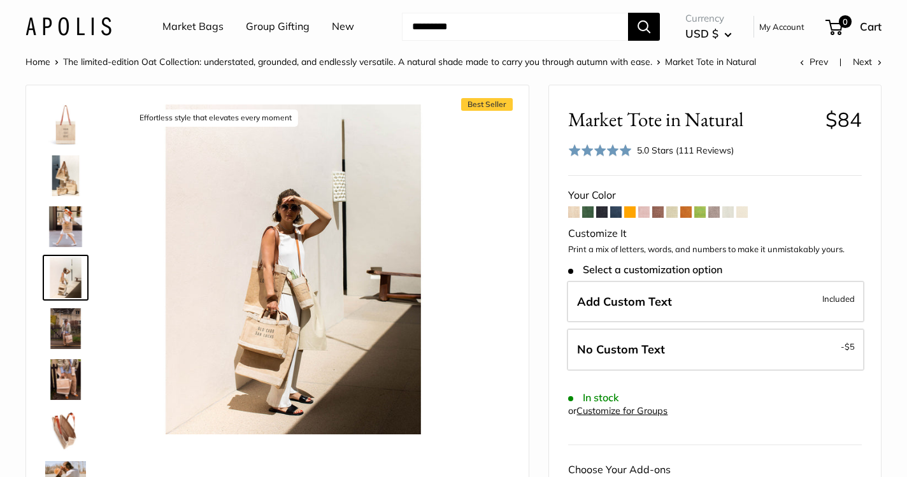
click at [60, 331] on img at bounding box center [65, 328] width 41 height 41
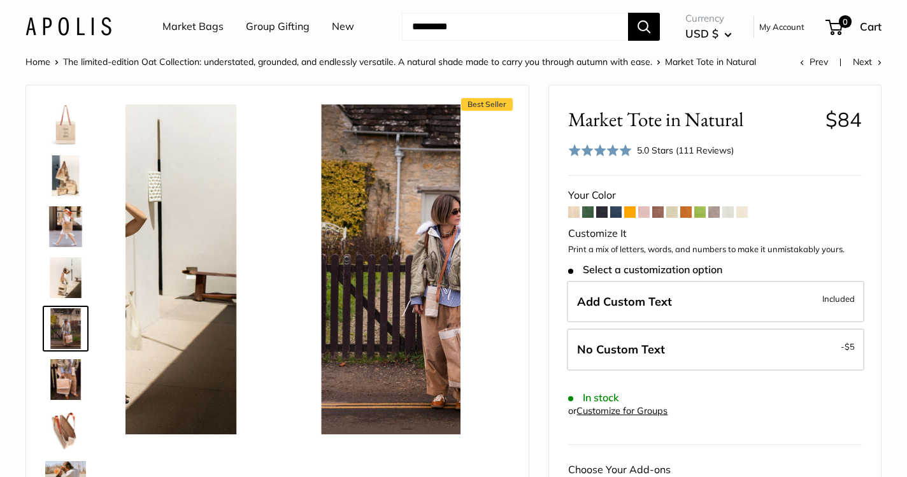
scroll to position [39, 0]
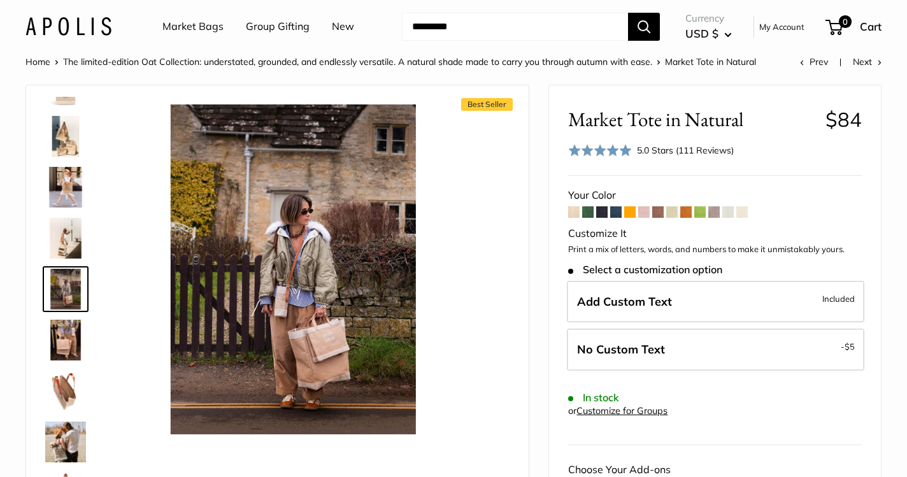
click at [75, 238] on img at bounding box center [65, 238] width 41 height 41
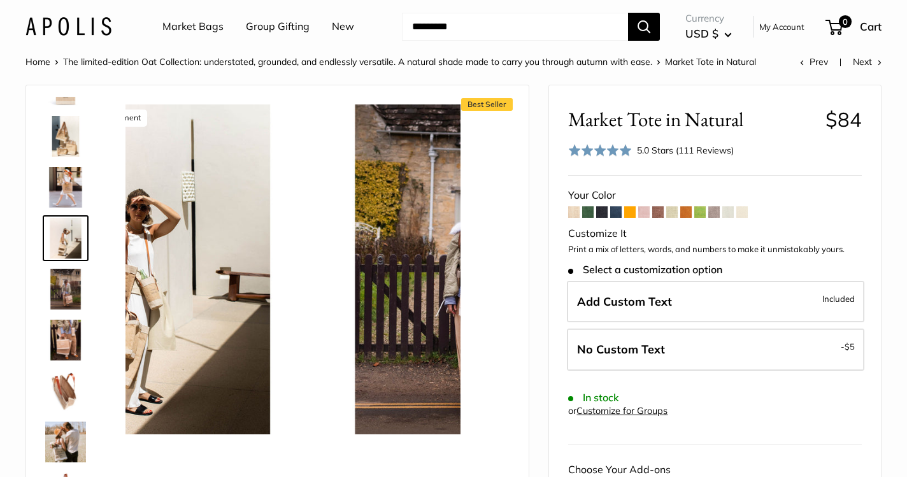
scroll to position [0, 0]
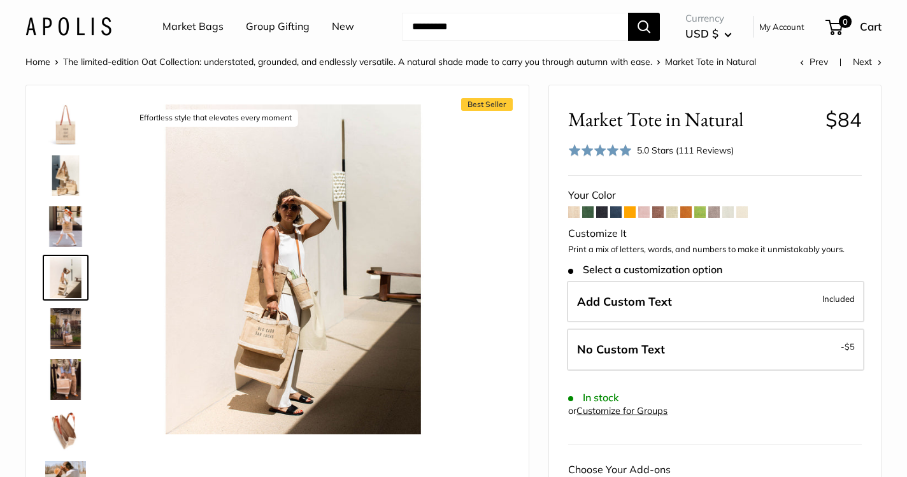
click at [62, 370] on img at bounding box center [65, 379] width 41 height 41
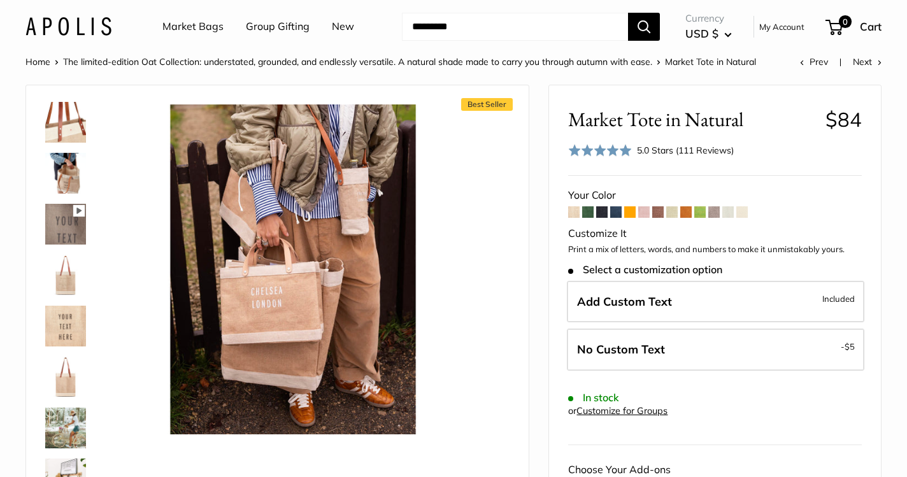
scroll to position [540, 0]
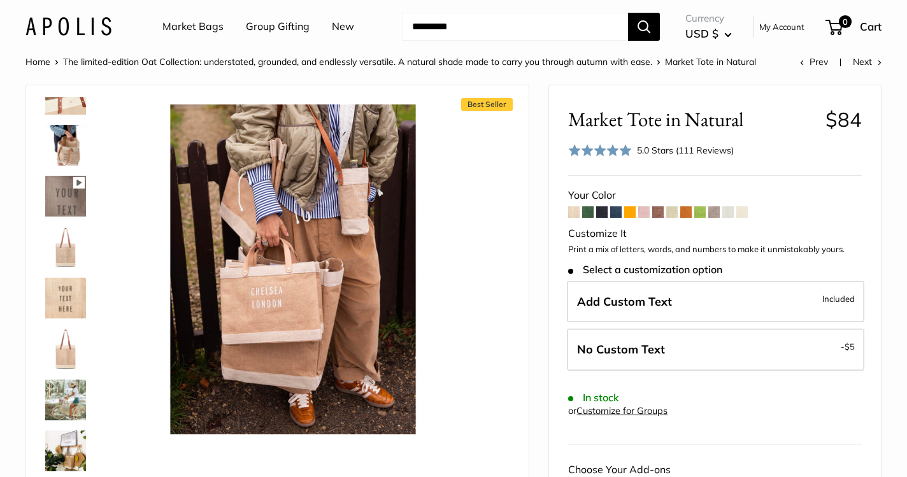
click at [66, 387] on img at bounding box center [65, 400] width 41 height 41
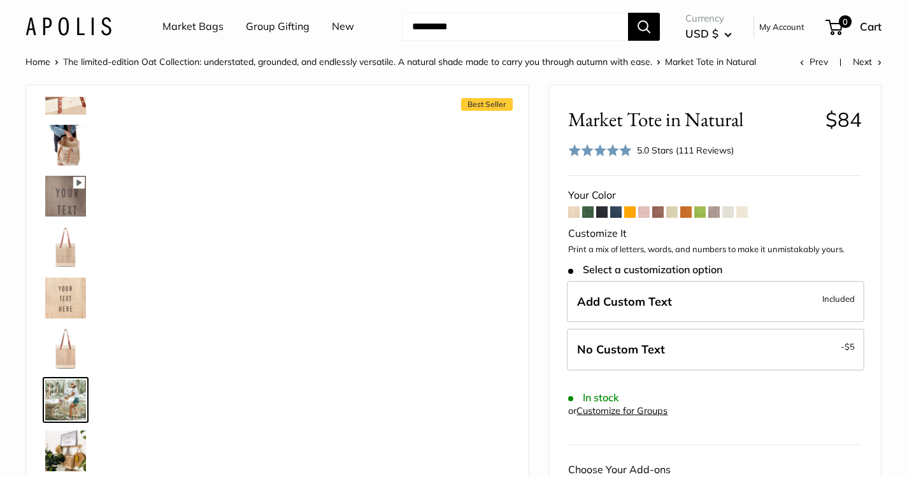
scroll to position [0, 0]
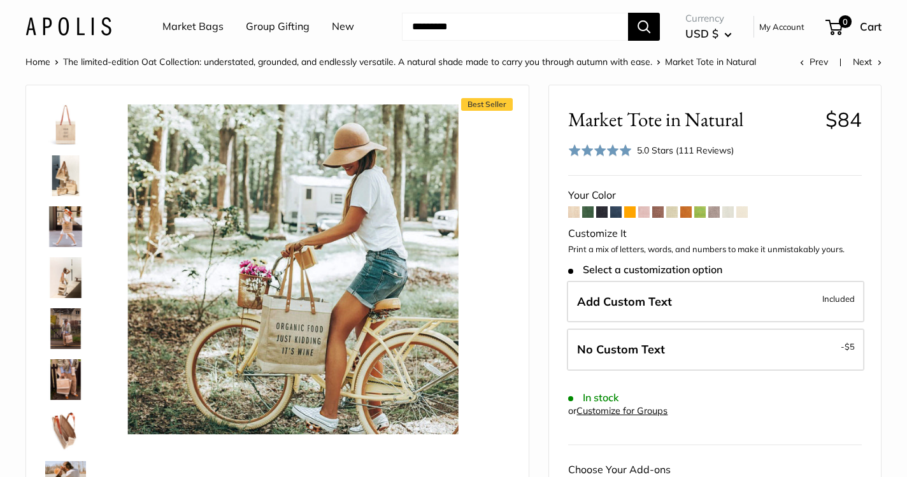
click at [574, 210] on span at bounding box center [573, 211] width 11 height 11
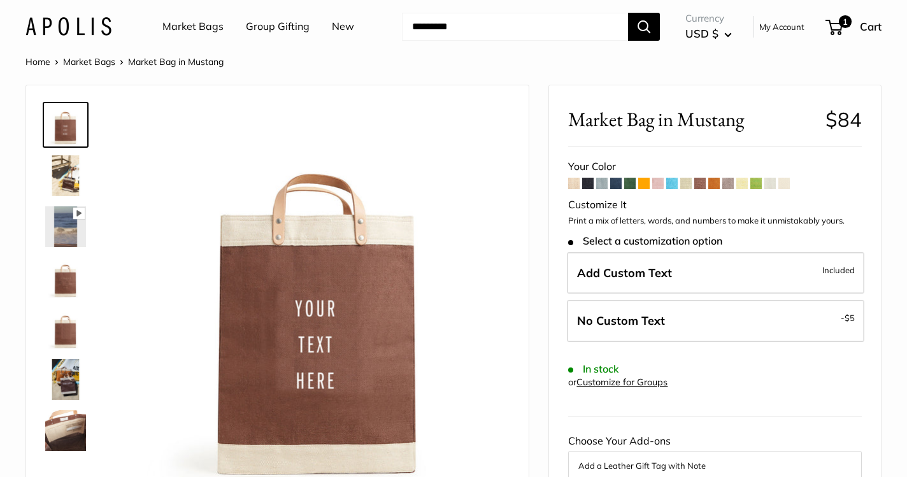
click at [65, 183] on img at bounding box center [65, 175] width 41 height 41
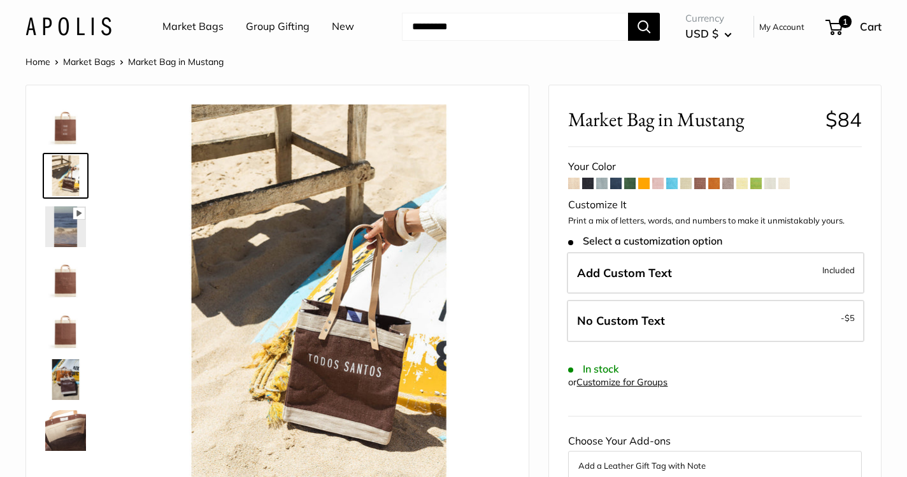
click at [64, 365] on img at bounding box center [65, 379] width 41 height 41
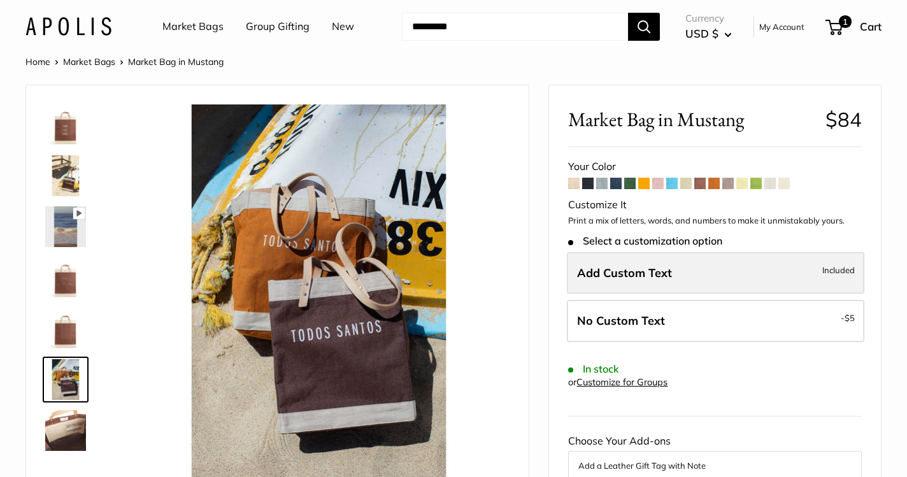
click at [659, 262] on label "Add Custom Text Included" at bounding box center [716, 273] width 298 height 42
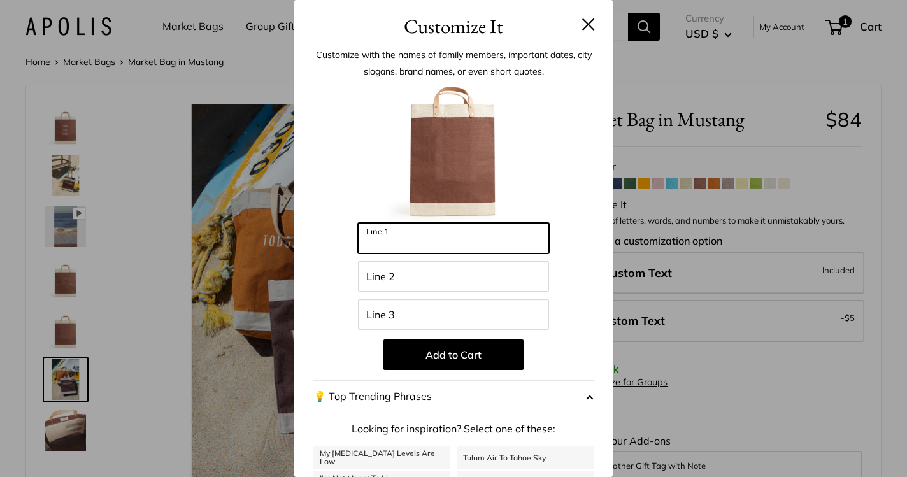
click at [438, 245] on input "Line 1" at bounding box center [453, 238] width 191 height 31
type input "****"
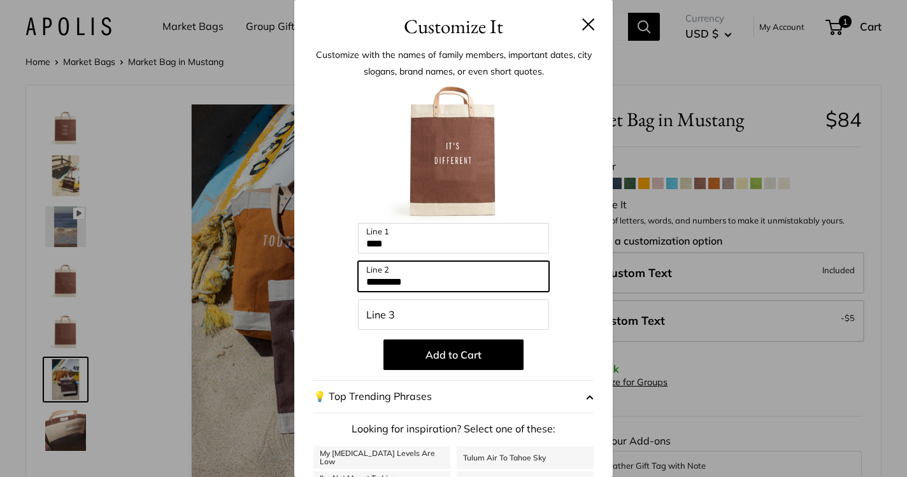
type input "*********"
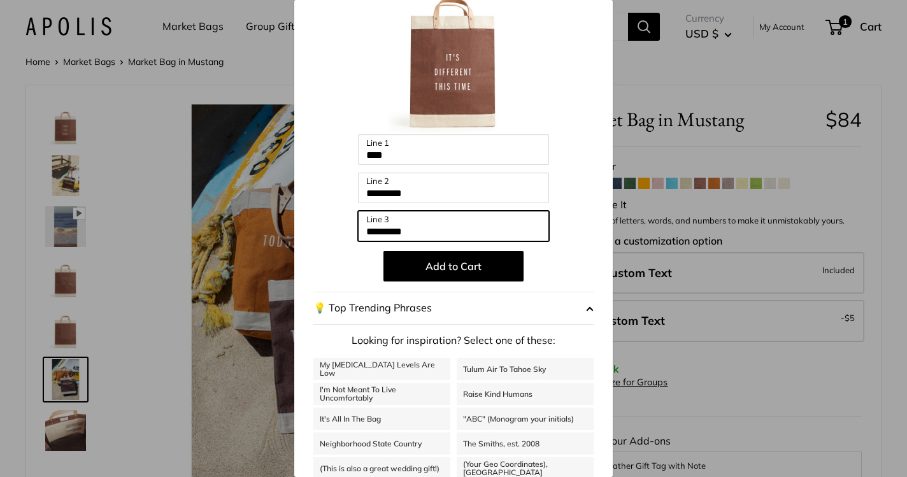
scroll to position [130, 0]
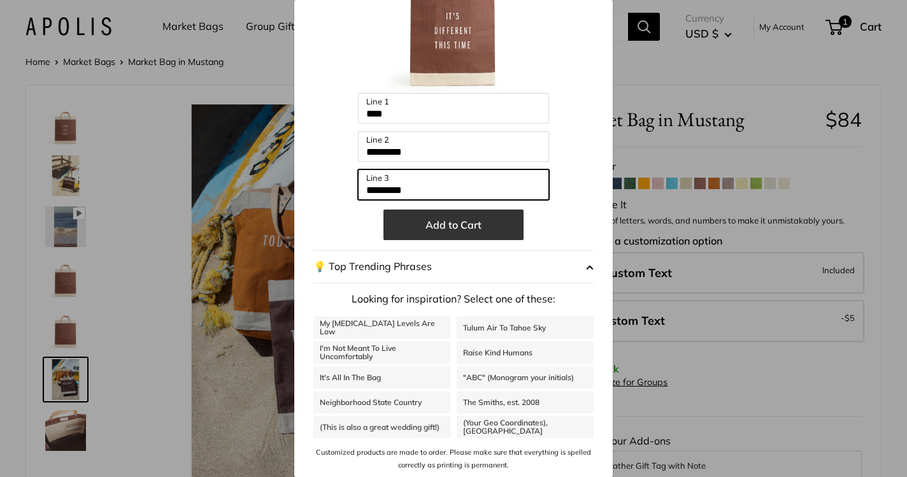
type input "*********"
click at [498, 228] on button "Add to Cart" at bounding box center [454, 225] width 140 height 31
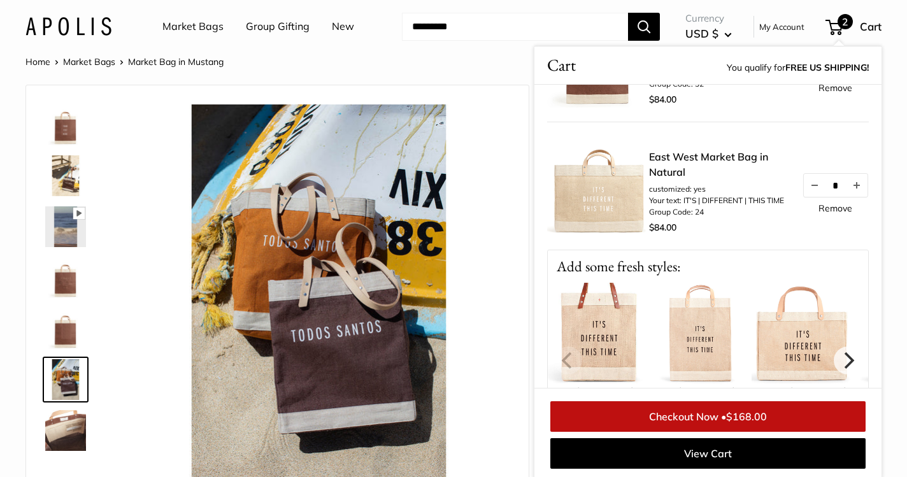
scroll to position [0, 0]
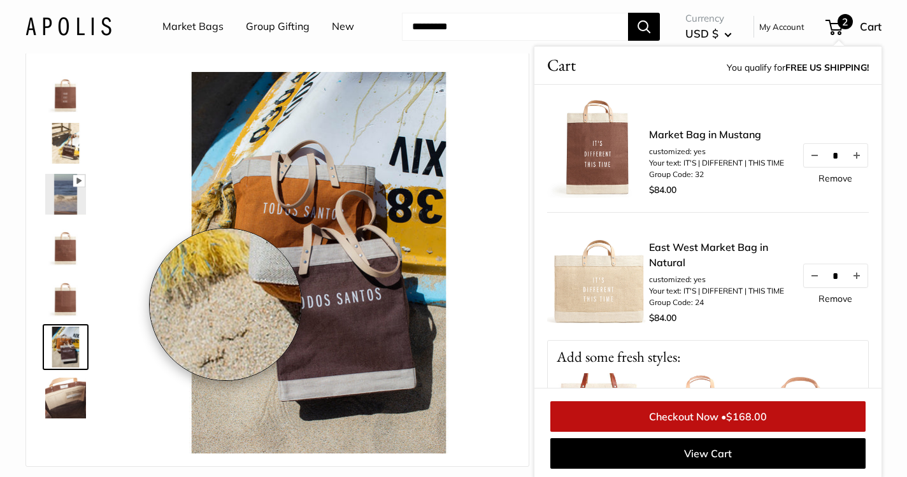
click at [213, 302] on img at bounding box center [319, 263] width 382 height 382
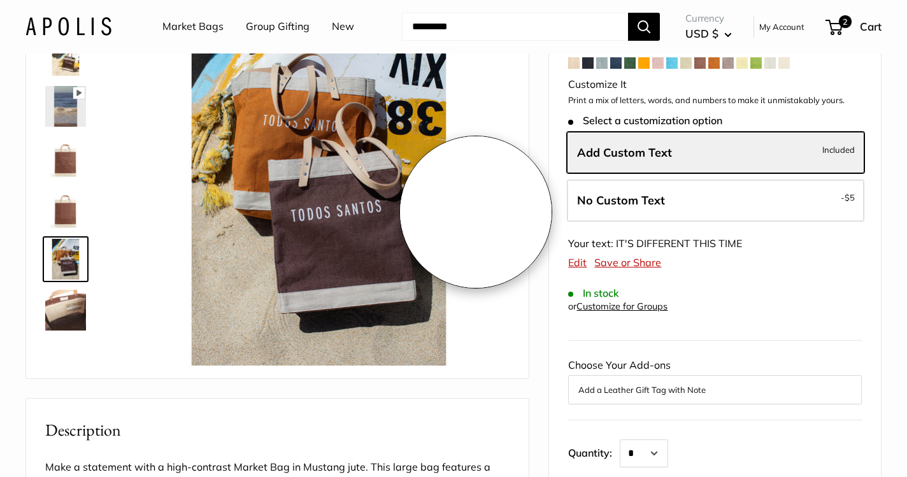
scroll to position [134, 0]
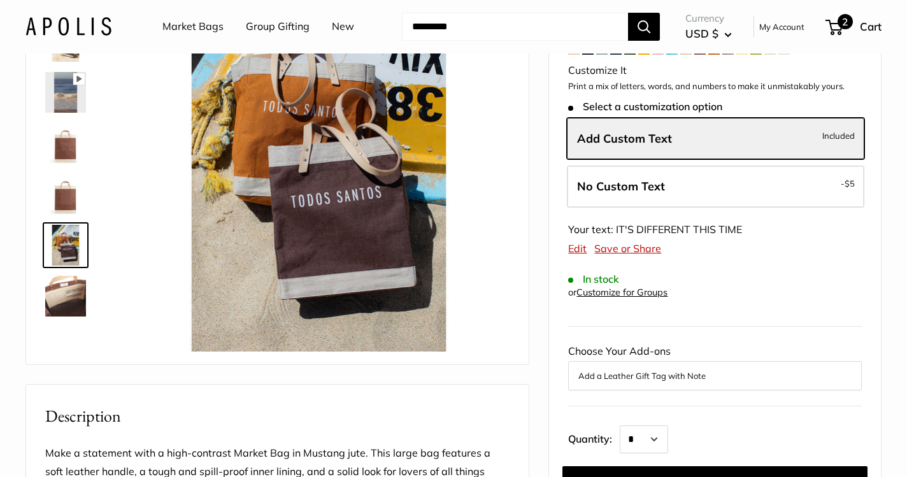
click at [863, 32] on span "Cart" at bounding box center [871, 26] width 22 height 13
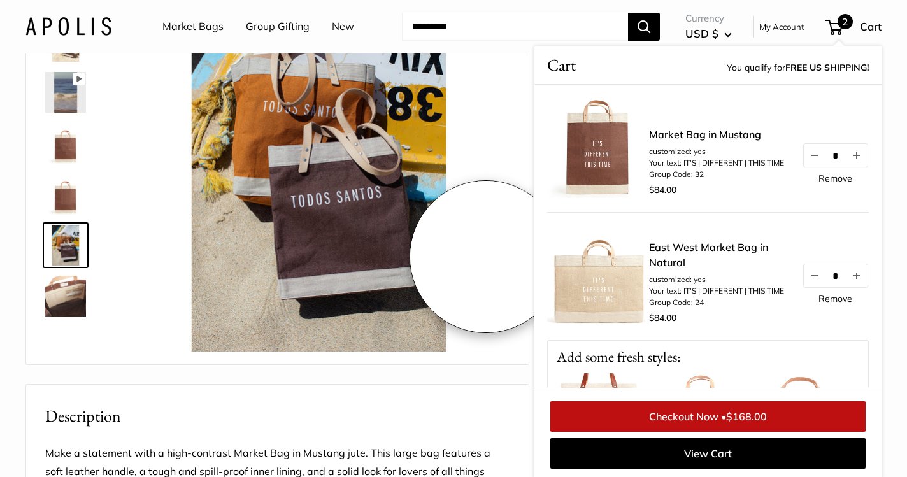
click at [495, 258] on img at bounding box center [319, 161] width 382 height 382
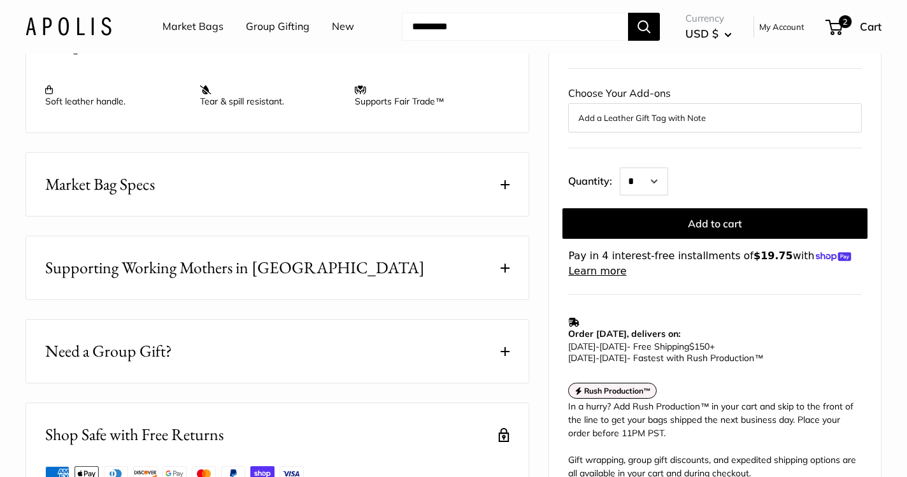
scroll to position [664, 0]
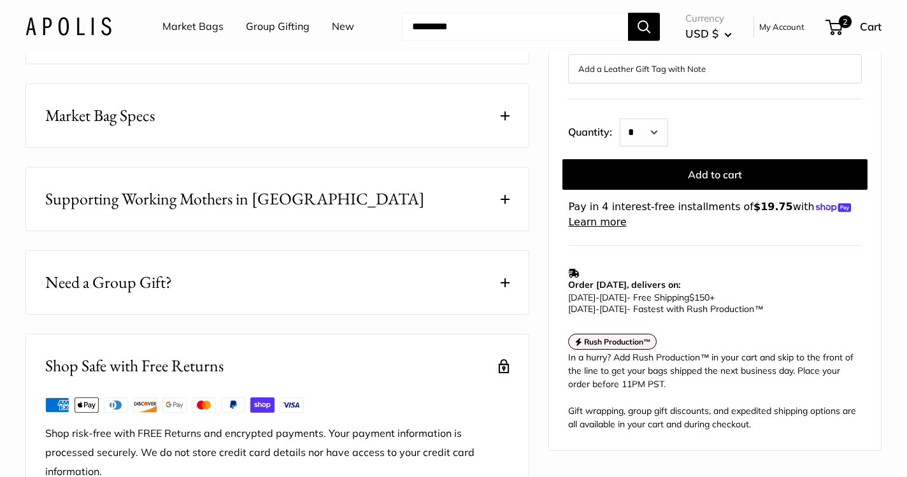
click at [226, 147] on button "Market Bag Specs" at bounding box center [277, 115] width 503 height 63
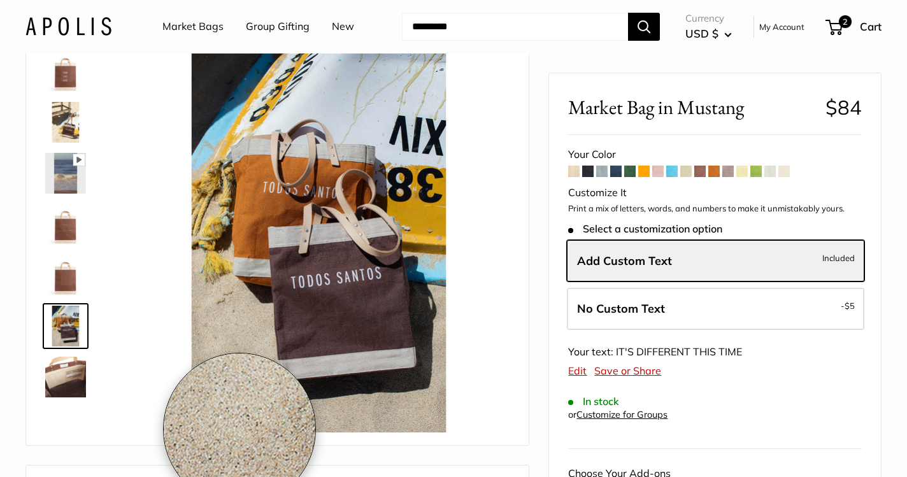
scroll to position [50, 0]
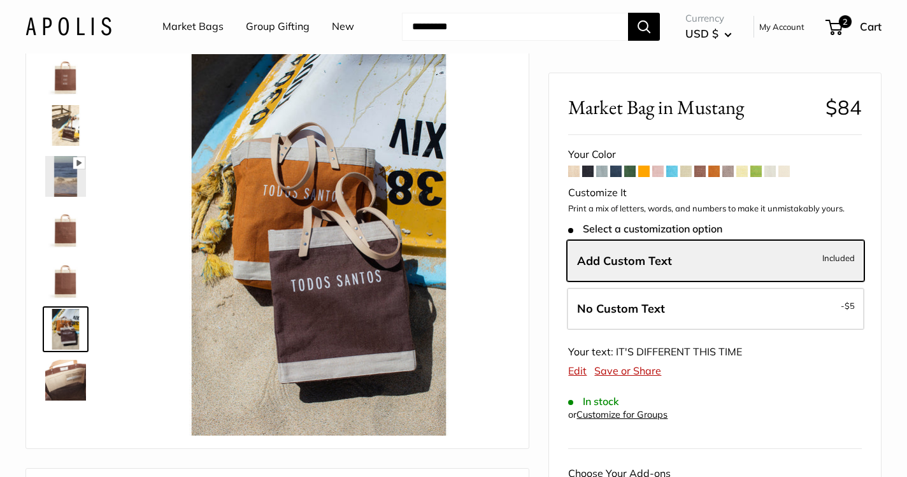
click at [69, 118] on img at bounding box center [65, 125] width 41 height 41
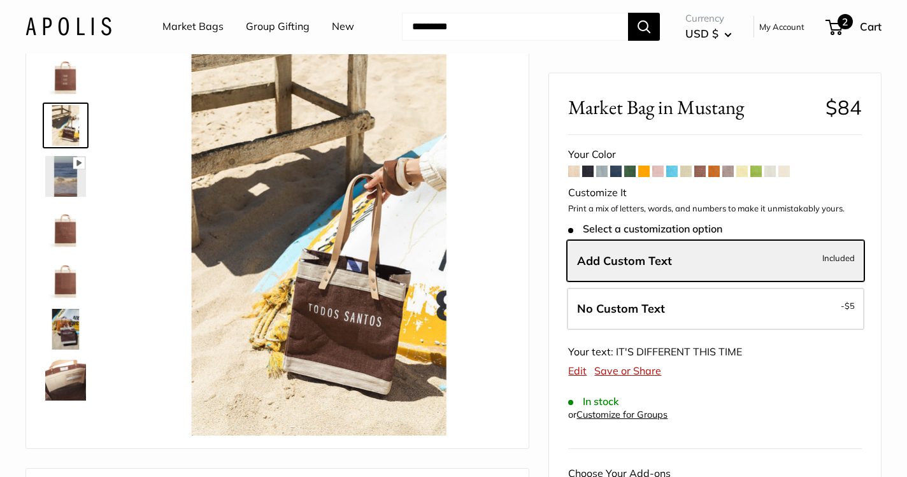
click at [863, 27] on span "Cart" at bounding box center [871, 26] width 22 height 13
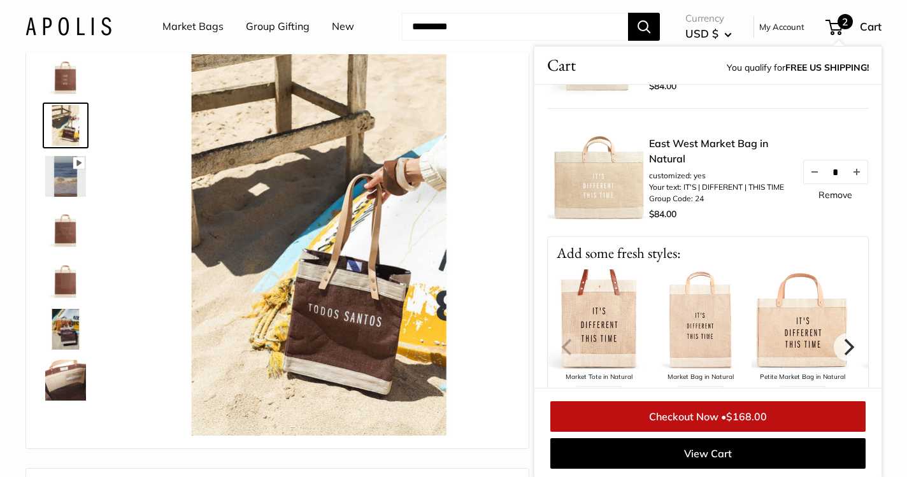
scroll to position [0, 0]
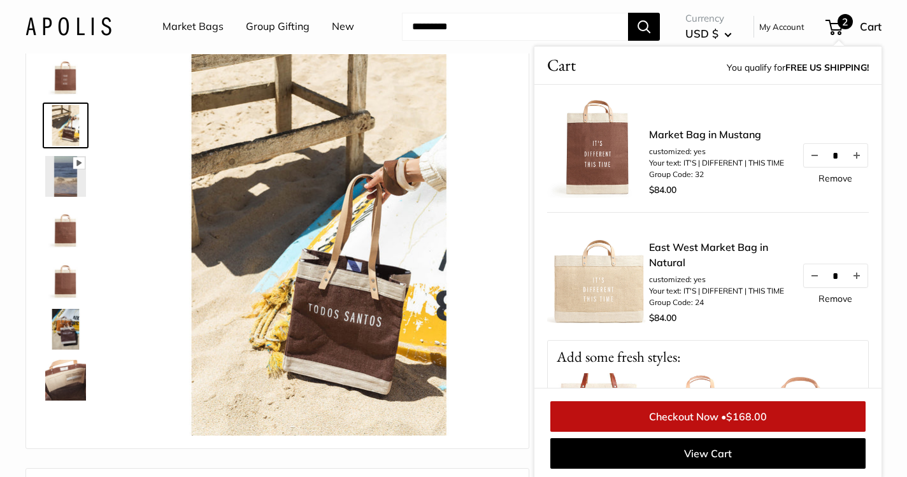
click at [200, 28] on link "Market Bags" at bounding box center [192, 26] width 61 height 19
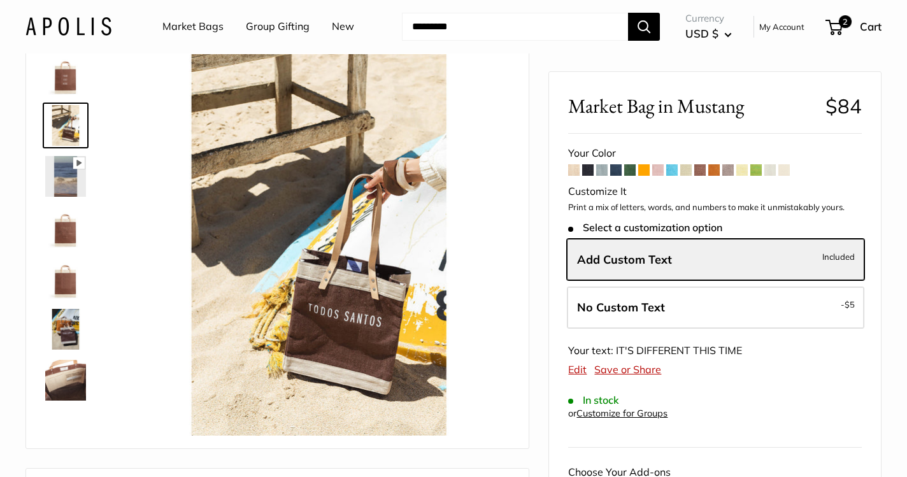
scroll to position [52, 0]
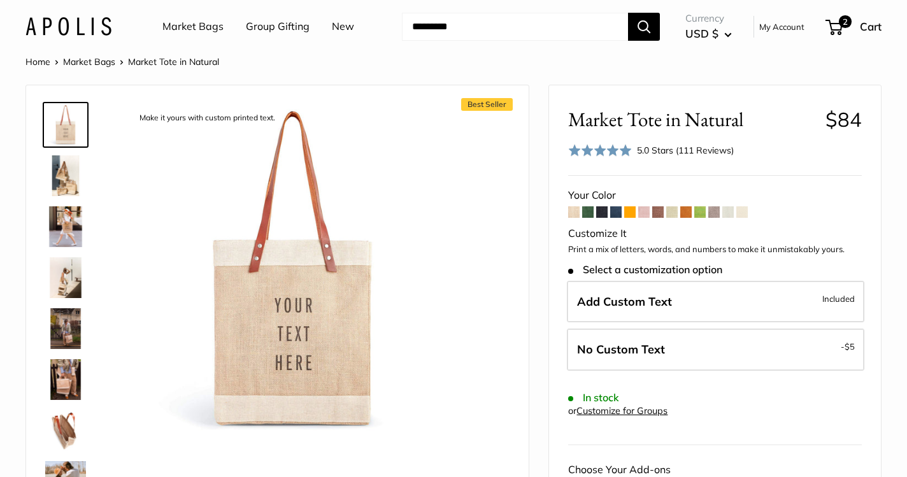
click at [742, 210] on span at bounding box center [741, 211] width 11 height 11
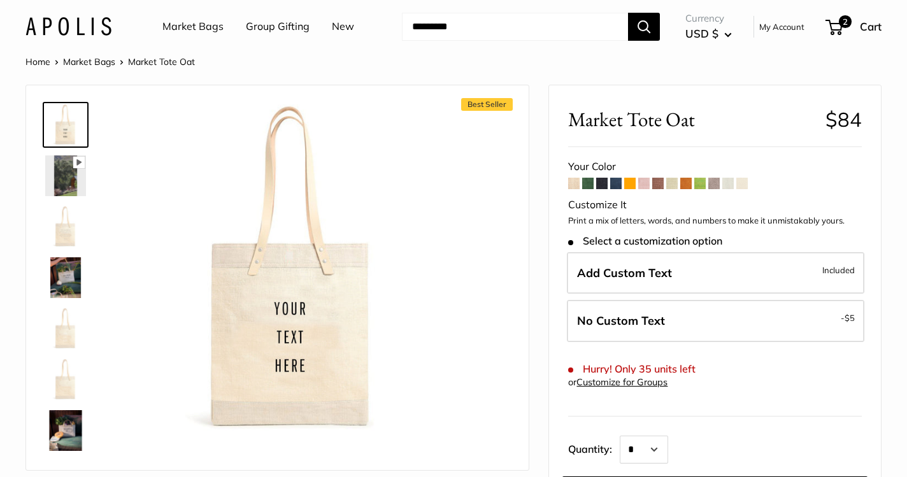
click at [575, 190] on form "Your Color" at bounding box center [715, 352] width 294 height 390
click at [573, 183] on span at bounding box center [573, 183] width 11 height 11
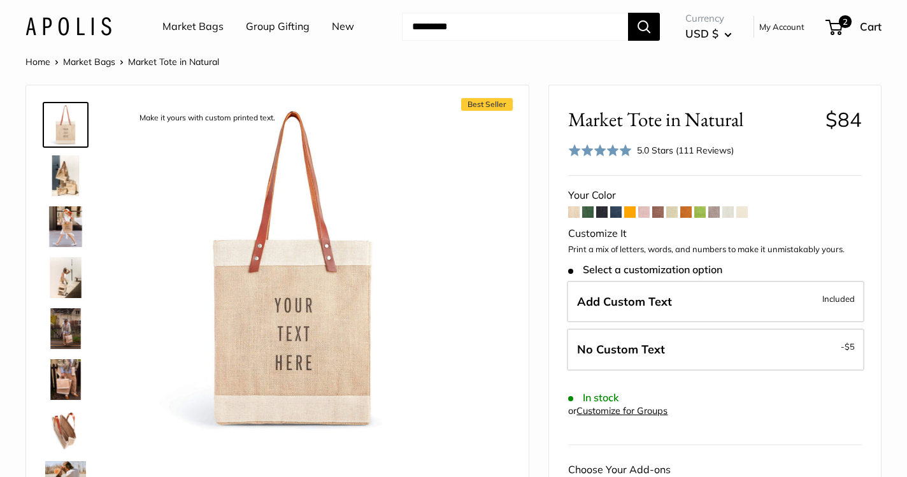
click at [661, 215] on span at bounding box center [657, 211] width 11 height 11
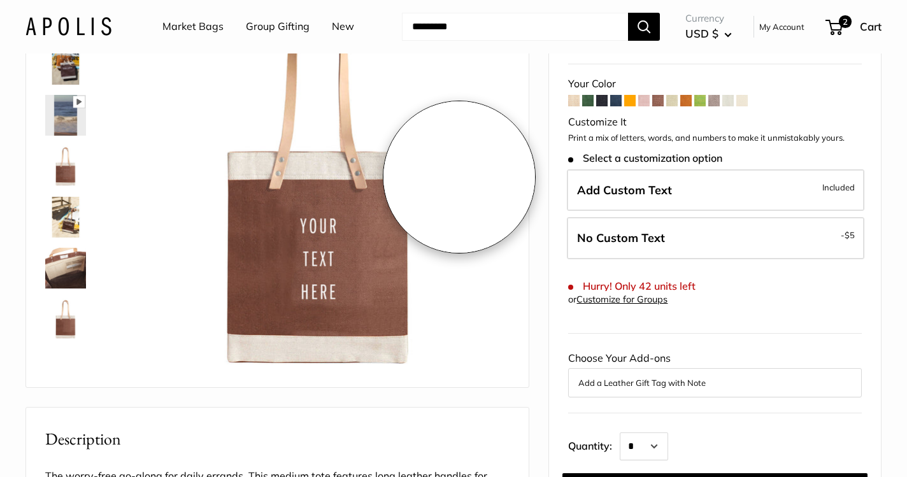
scroll to position [150, 0]
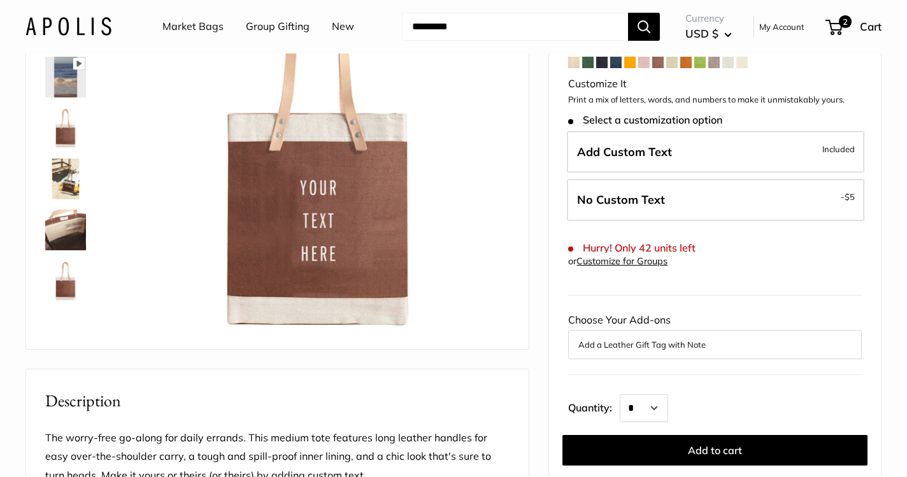
click at [577, 61] on span at bounding box center [573, 62] width 11 height 11
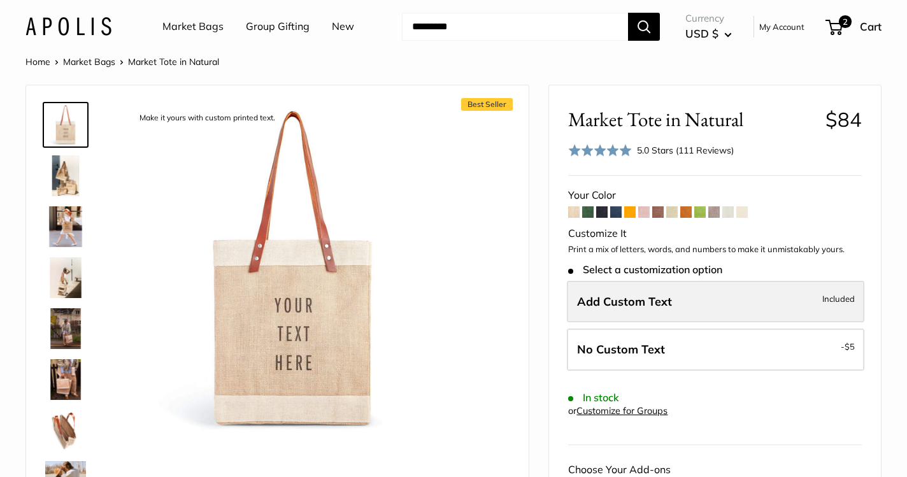
click at [659, 292] on label "Add Custom Text Included" at bounding box center [716, 302] width 298 height 42
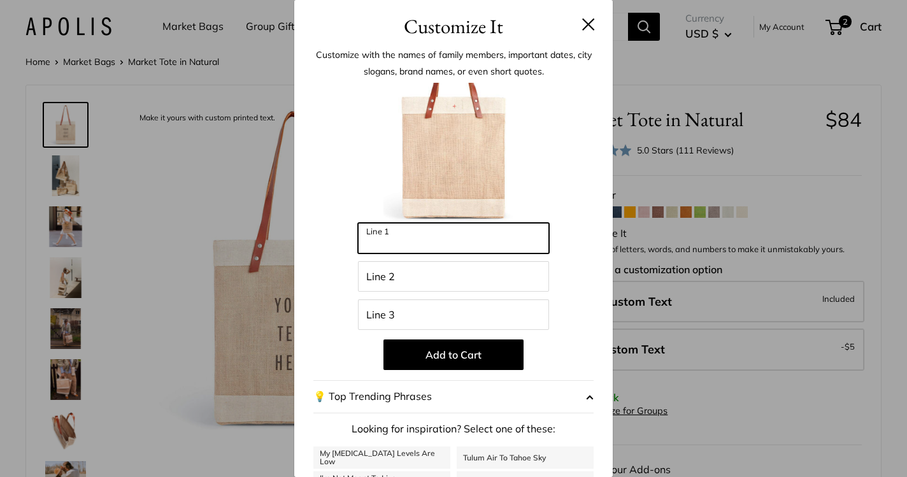
click at [422, 243] on input "Line 1" at bounding box center [453, 238] width 191 height 31
type input "****"
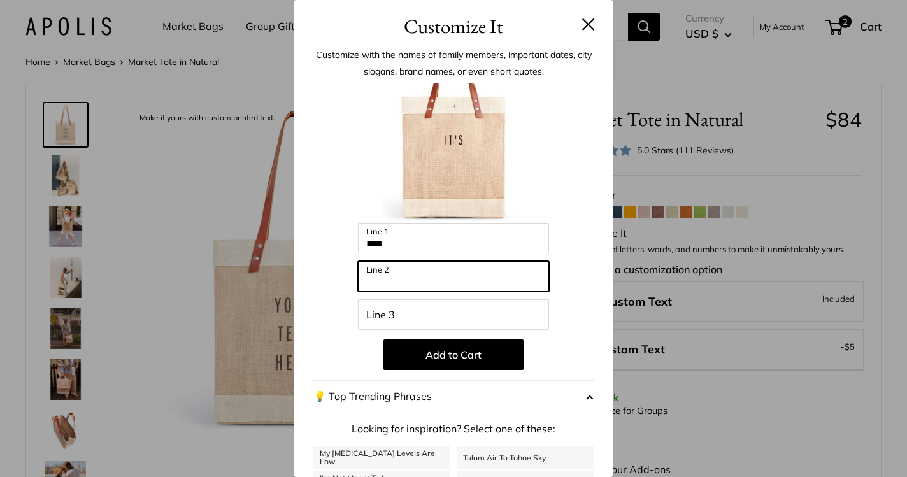
click at [426, 271] on input "Line 2" at bounding box center [453, 276] width 191 height 31
type input "*********"
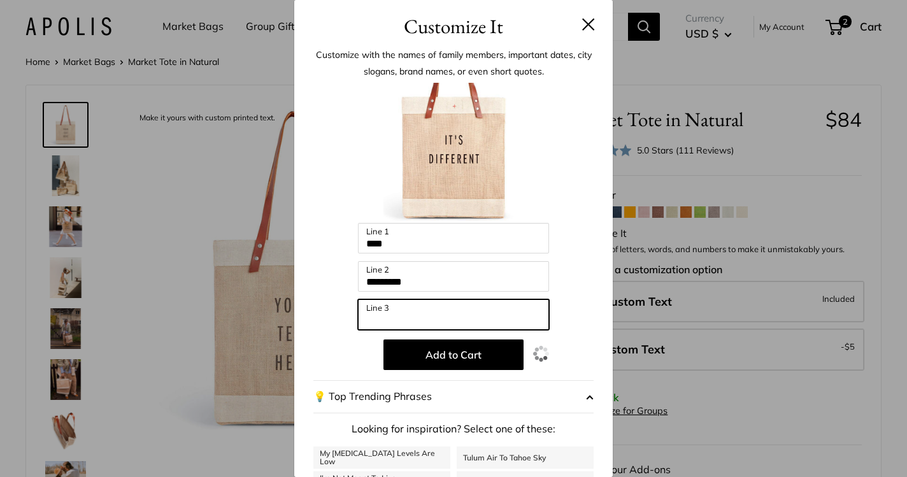
click at [424, 316] on input "Line 3" at bounding box center [453, 314] width 191 height 31
type input "*********"
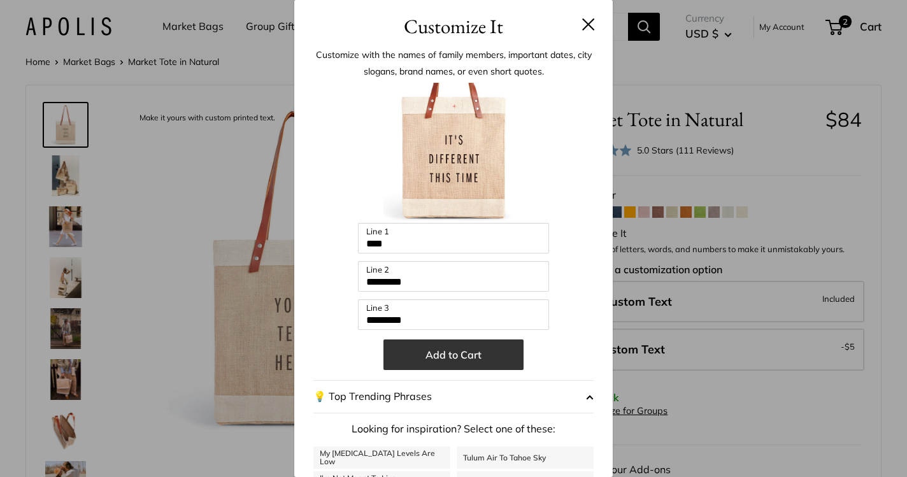
click at [473, 358] on button "Add to Cart" at bounding box center [454, 355] width 140 height 31
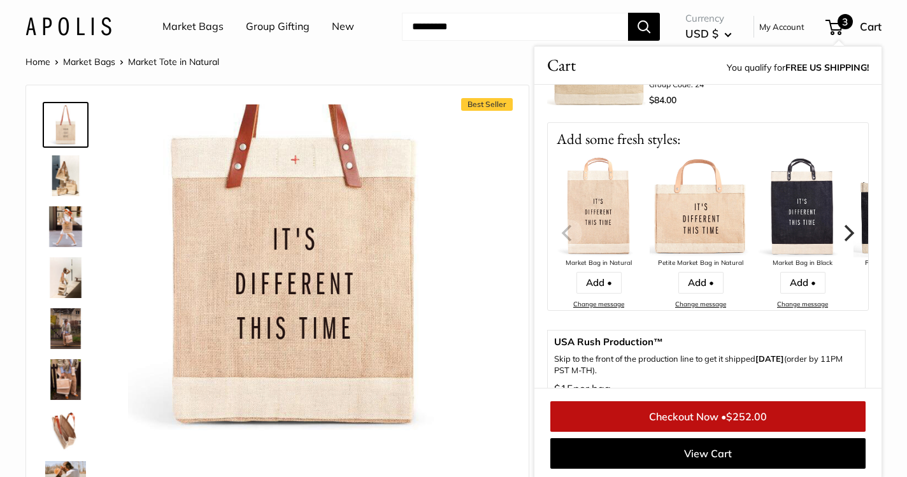
scroll to position [357, 0]
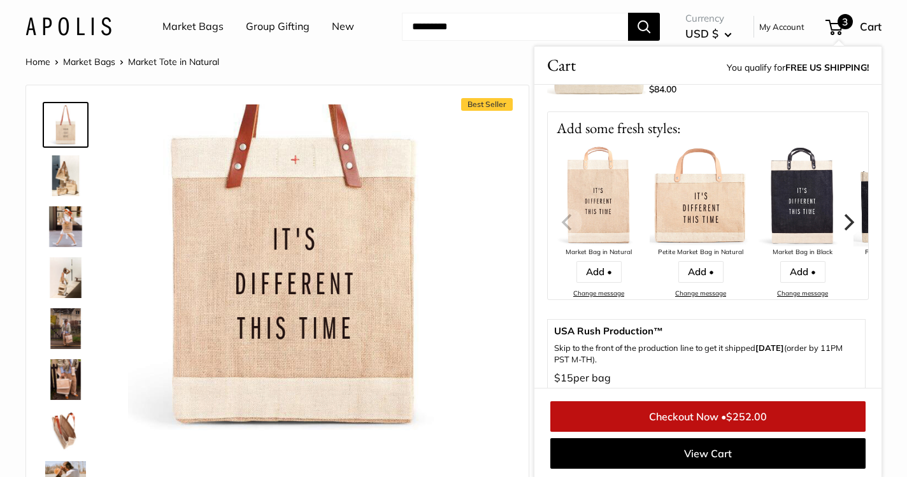
click at [849, 224] on icon "Next" at bounding box center [850, 221] width 10 height 17
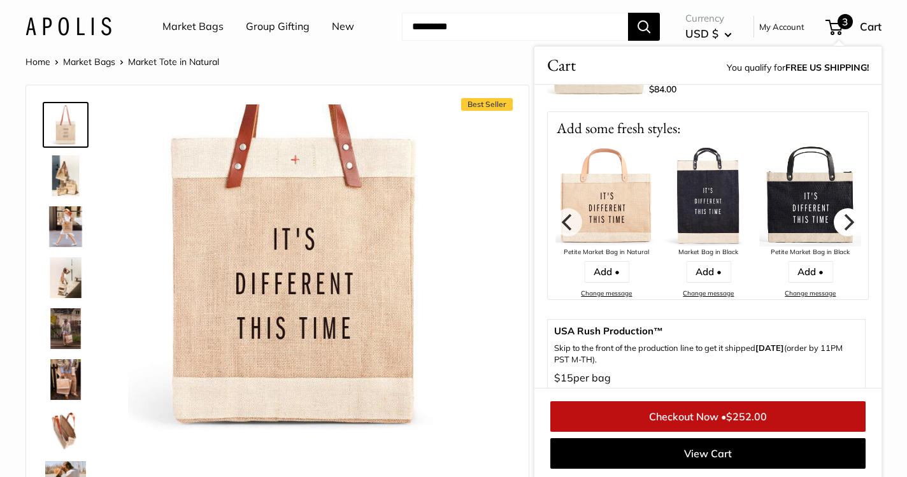
click at [849, 224] on icon "Next" at bounding box center [850, 221] width 10 height 17
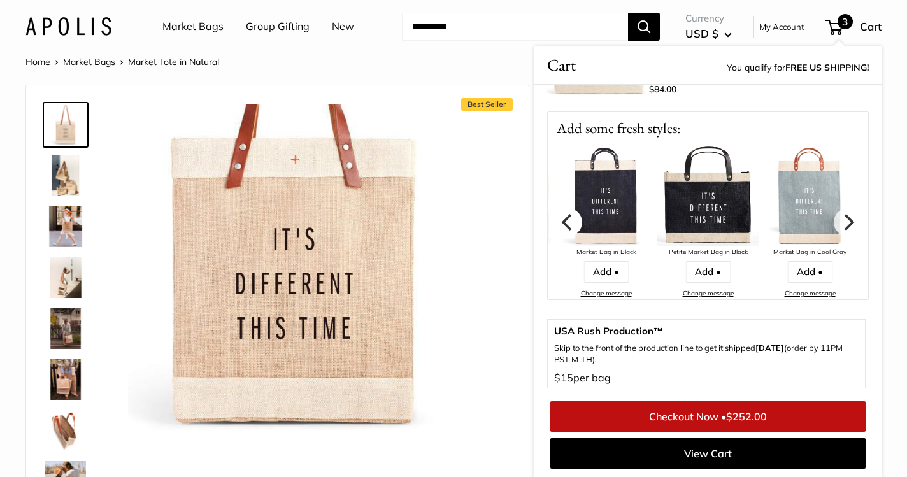
click at [562, 219] on icon "Previous" at bounding box center [568, 221] width 17 height 17
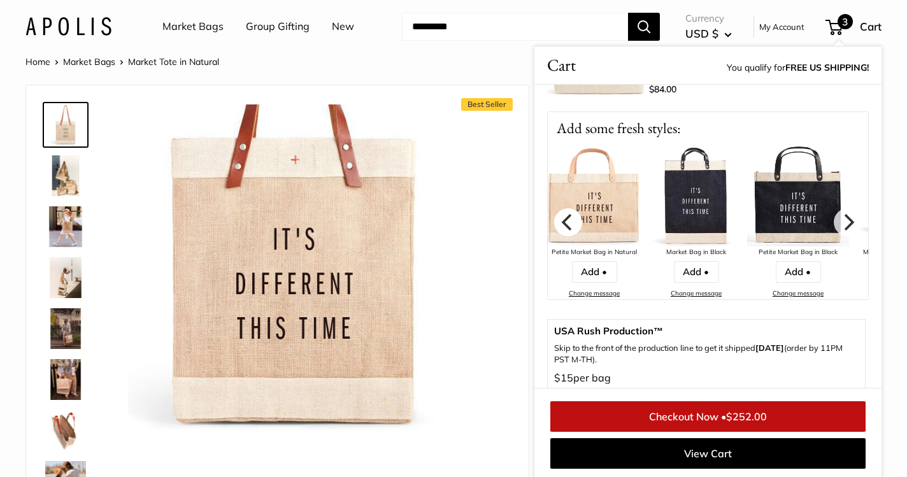
click at [562, 219] on icon "Previous" at bounding box center [568, 221] width 17 height 17
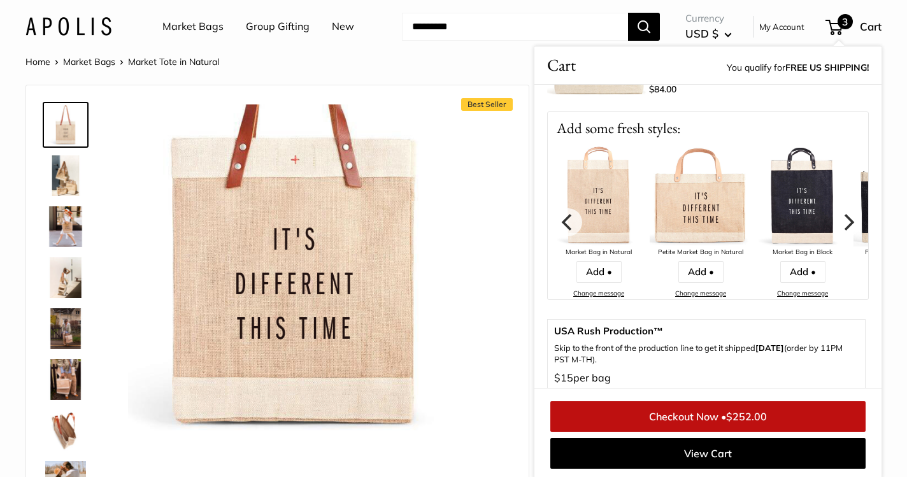
click at [710, 219] on img at bounding box center [701, 196] width 102 height 102
click at [708, 205] on img at bounding box center [701, 196] width 102 height 102
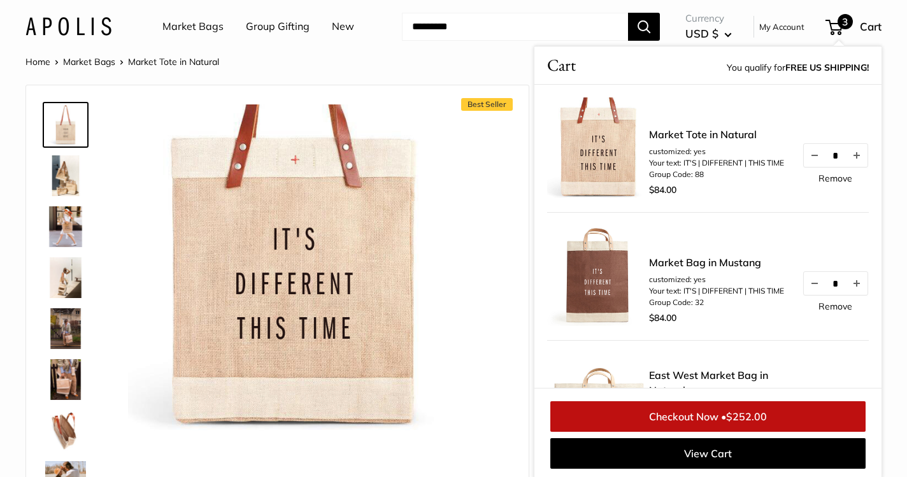
click at [868, 27] on span "Cart" at bounding box center [871, 26] width 22 height 13
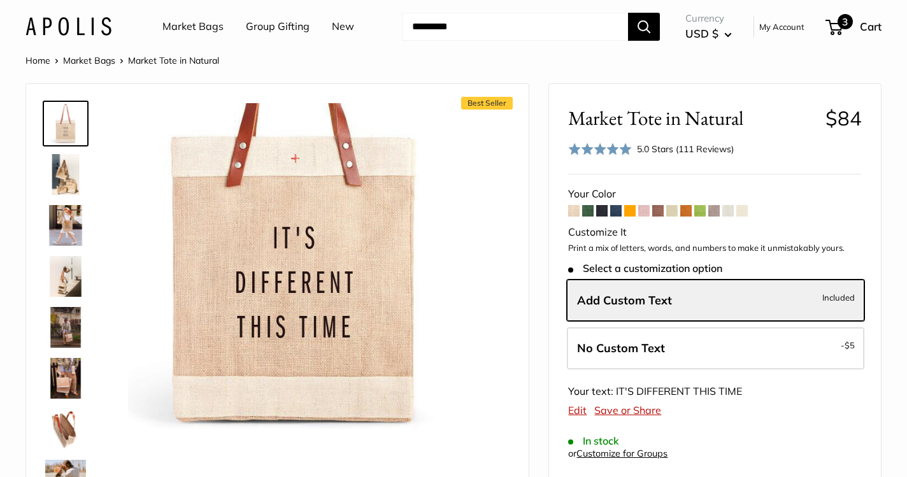
click at [868, 27] on span "Cart" at bounding box center [871, 26] width 22 height 13
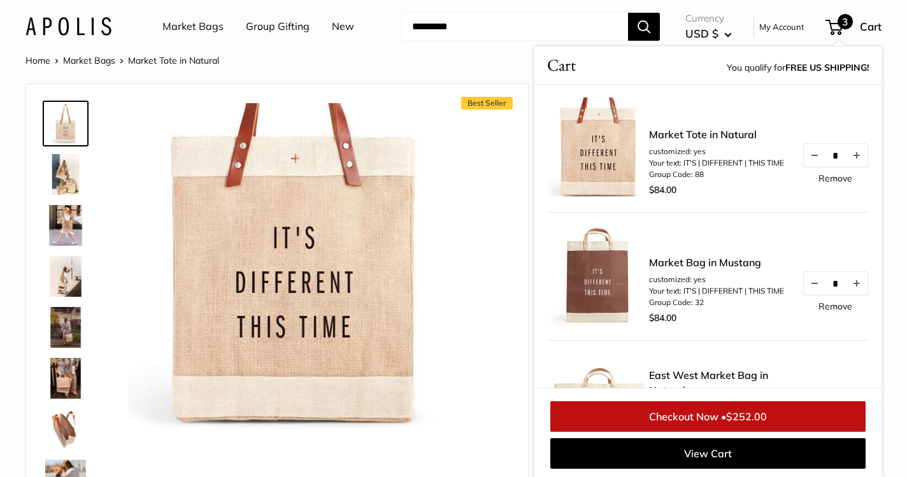
scroll to position [24, 0]
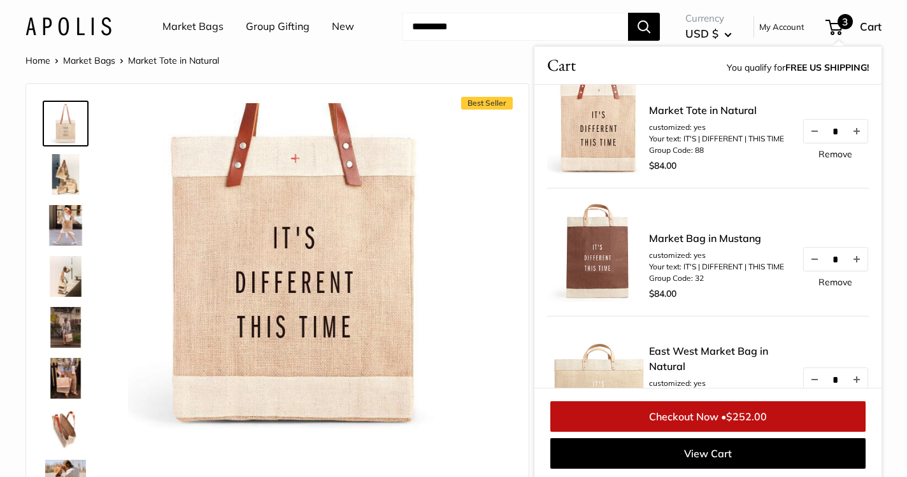
click at [835, 282] on link "Remove" at bounding box center [836, 282] width 34 height 9
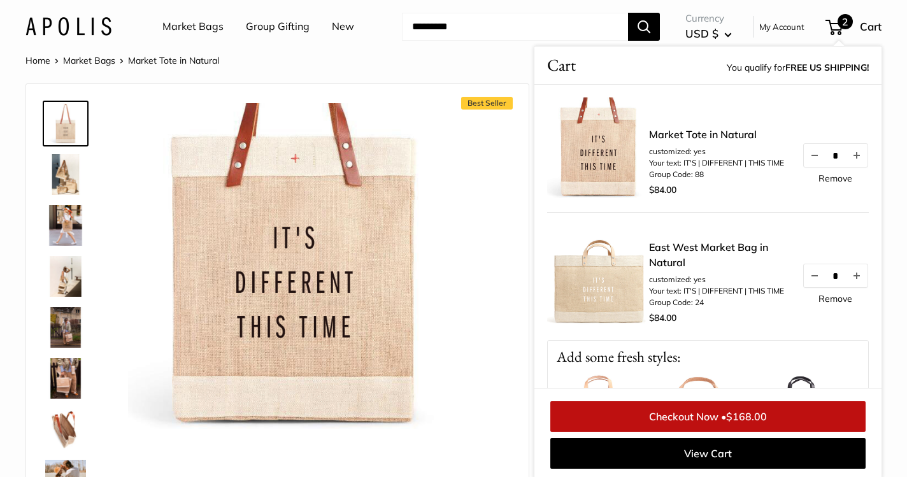
click at [177, 26] on link "Market Bags" at bounding box center [192, 26] width 61 height 19
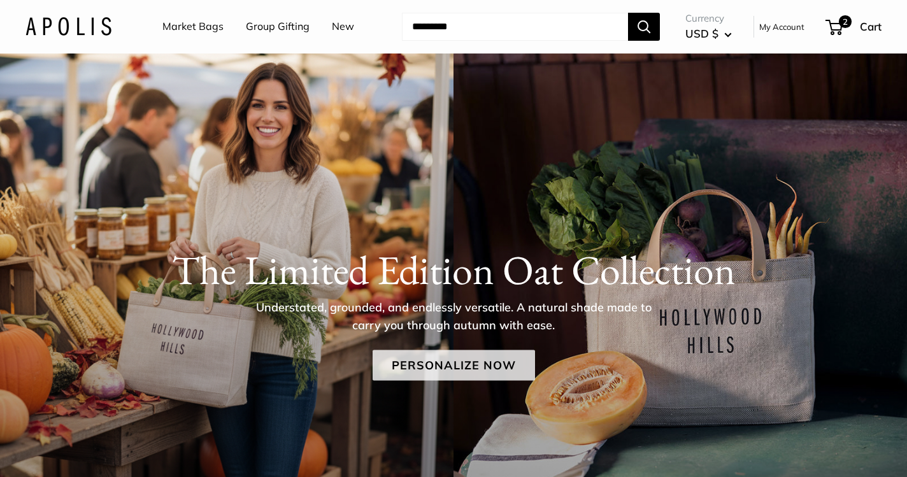
click at [465, 369] on link "Personalize Now" at bounding box center [454, 365] width 162 height 31
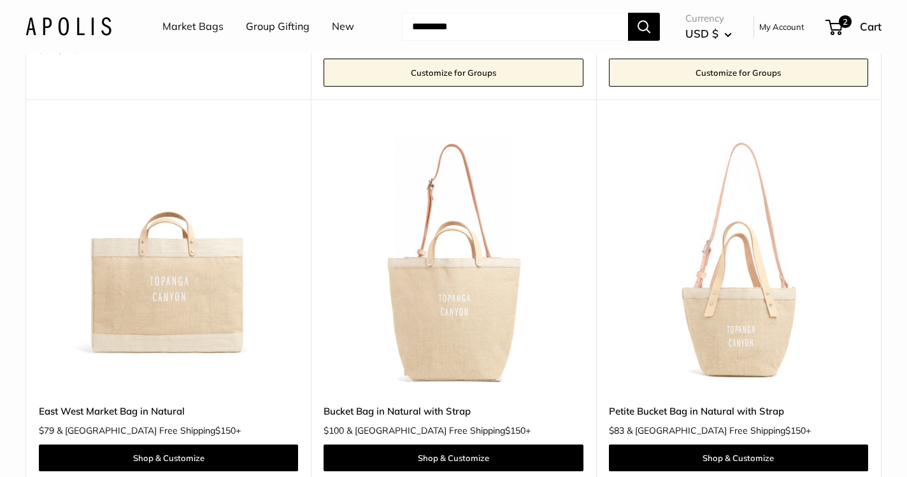
scroll to position [1462, 0]
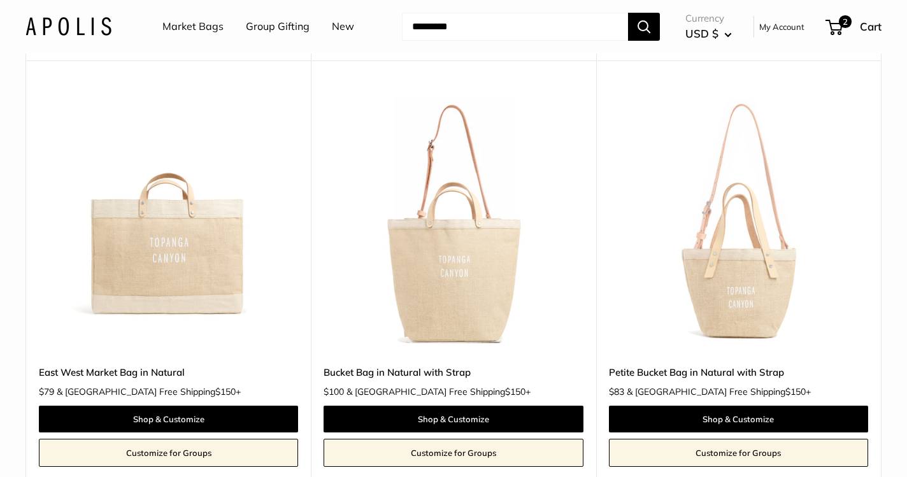
click at [0, 0] on img at bounding box center [0, 0] width 0 height 0
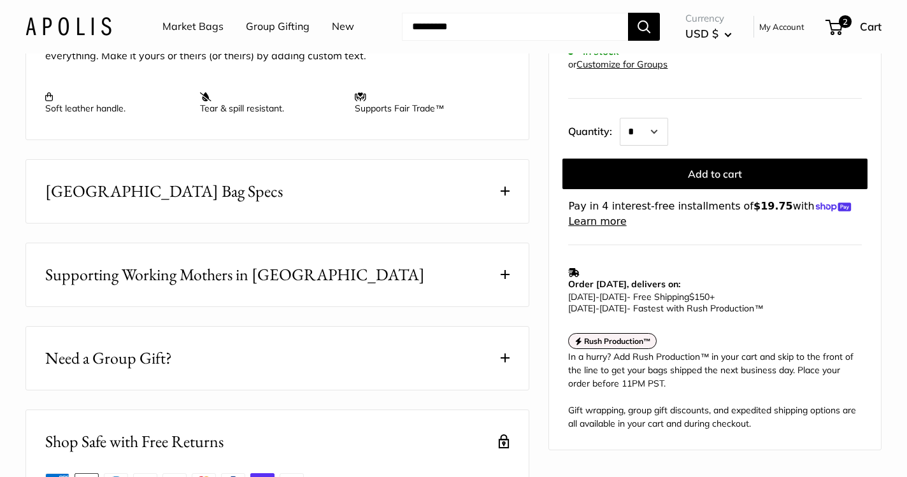
scroll to position [606, 0]
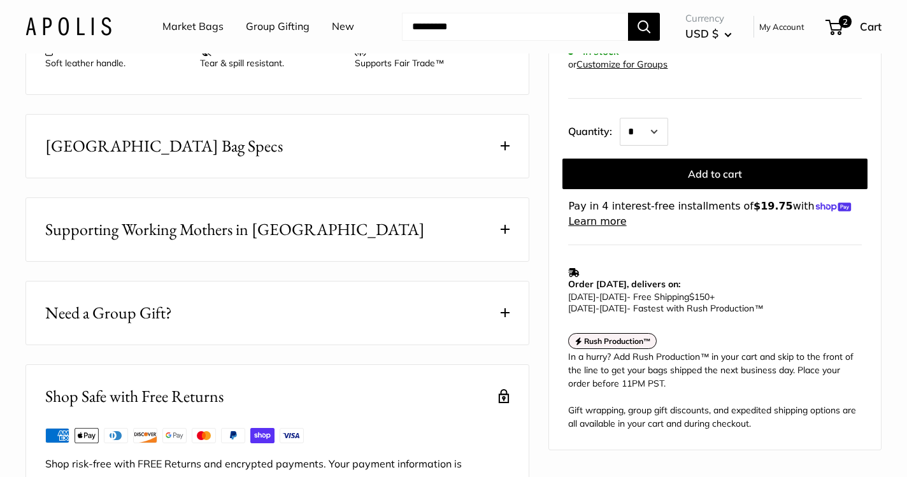
click at [344, 168] on button "[GEOGRAPHIC_DATA] Bag Specs" at bounding box center [277, 146] width 503 height 63
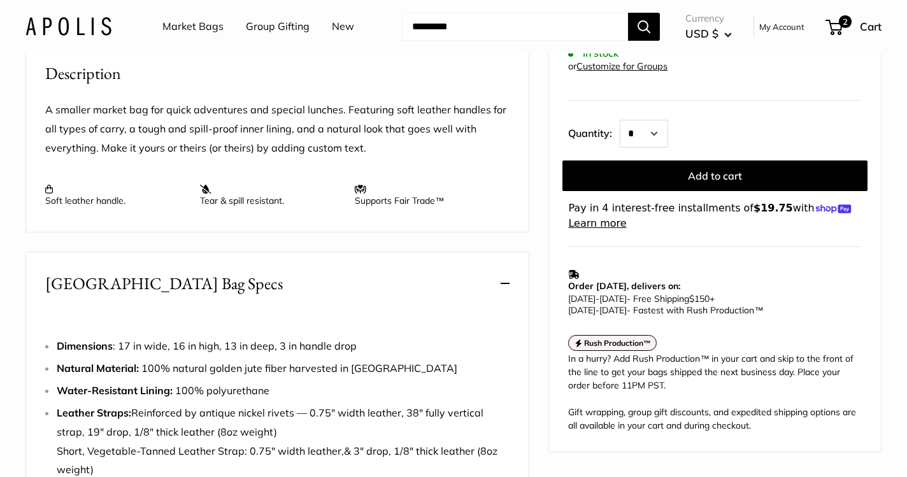
scroll to position [0, 0]
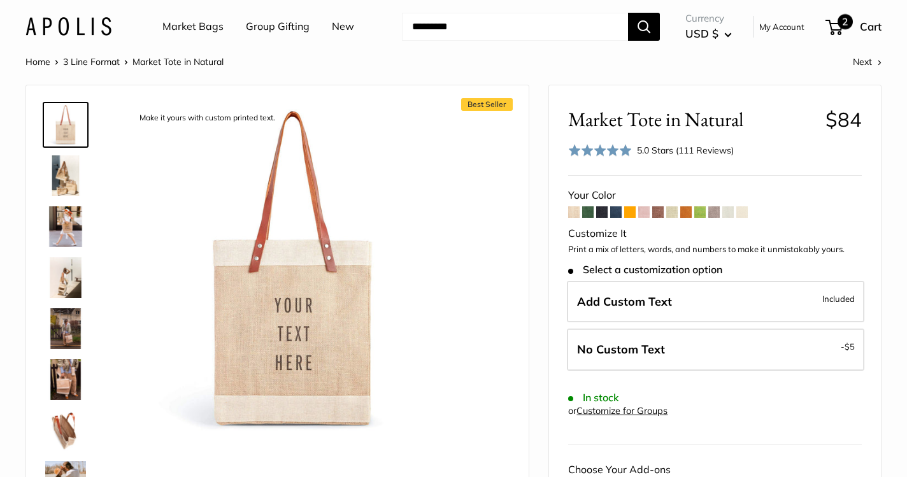
click at [859, 26] on div "2 Cart" at bounding box center [854, 27] width 55 height 20
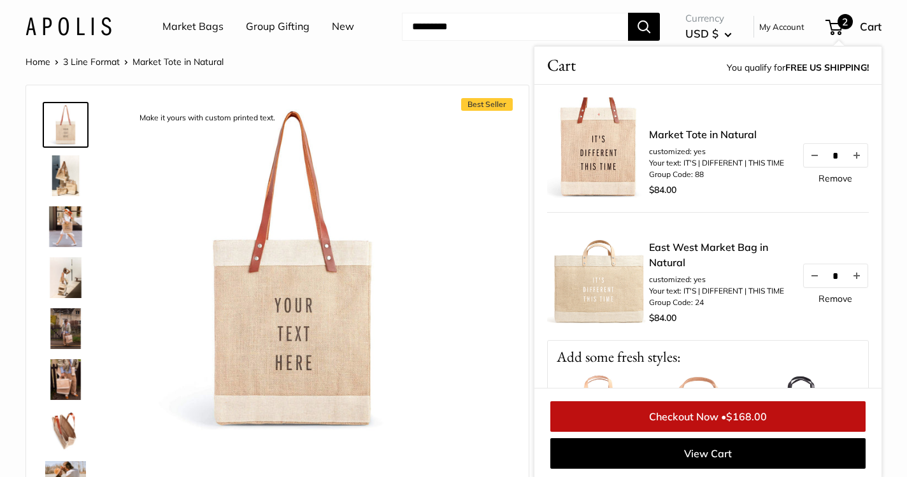
click at [495, 64] on div "Home 3 Line Format Market Tote in Natural Next" at bounding box center [453, 62] width 856 height 17
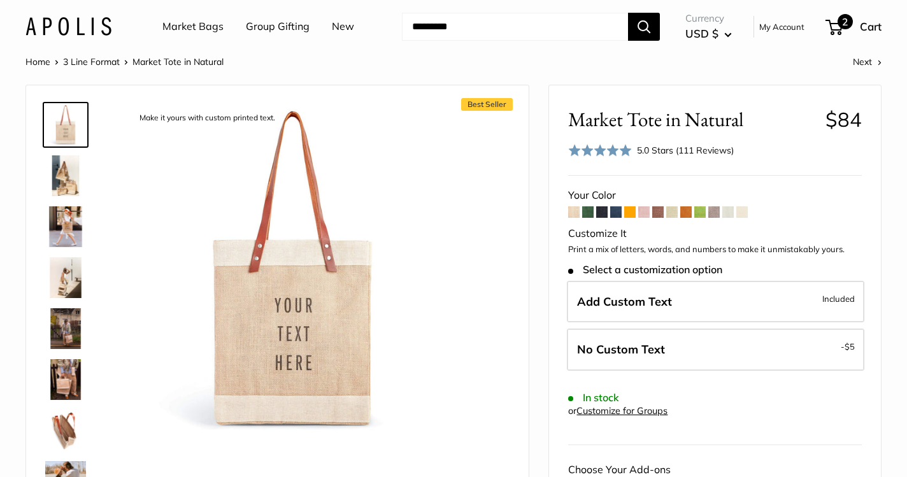
click at [875, 25] on span "Cart" at bounding box center [871, 26] width 22 height 13
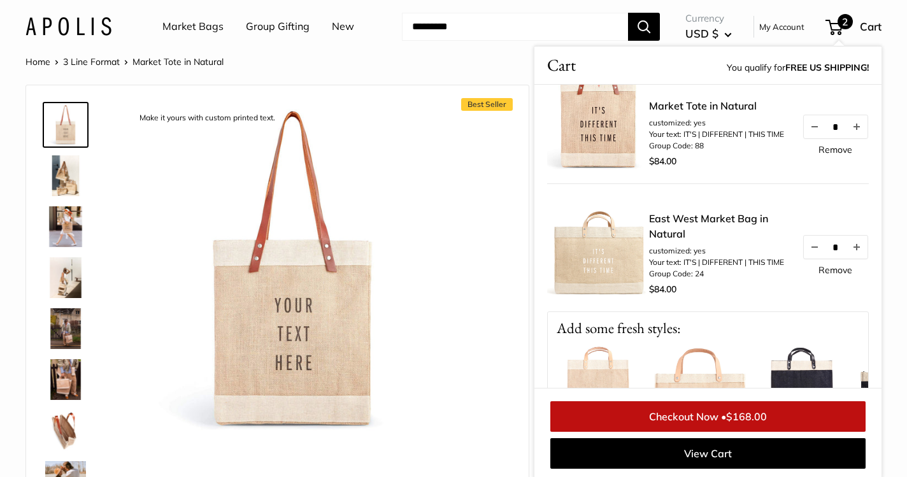
scroll to position [31, 0]
click at [478, 69] on div "Home 3 Line Format Market Tote in Natural Next" at bounding box center [453, 62] width 856 height 17
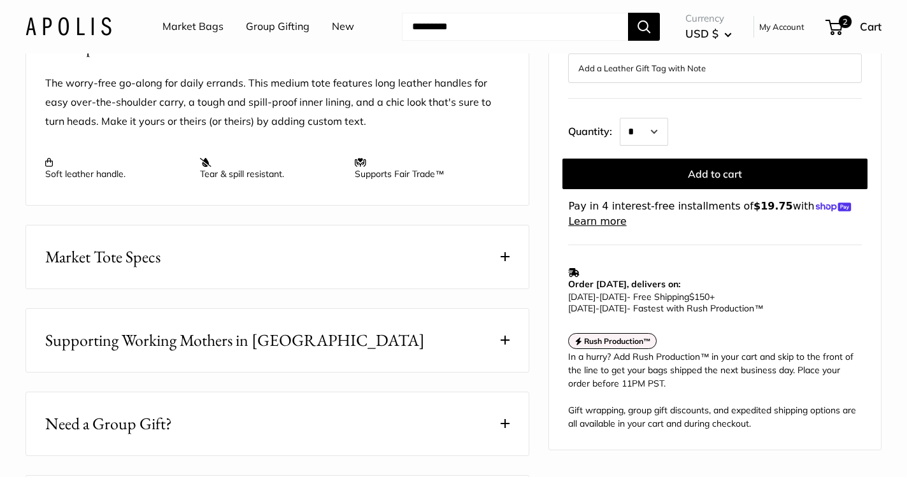
scroll to position [511, 0]
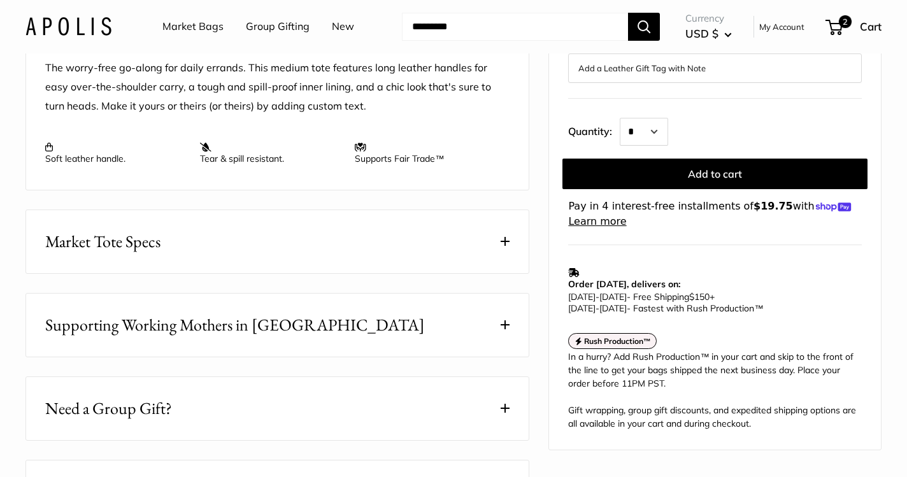
click at [236, 236] on button "Market Tote Specs" at bounding box center [277, 241] width 503 height 63
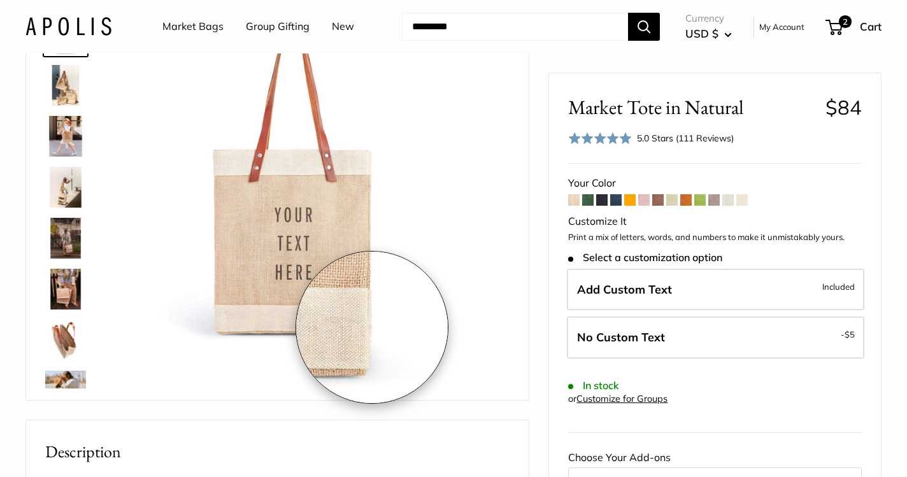
scroll to position [90, 0]
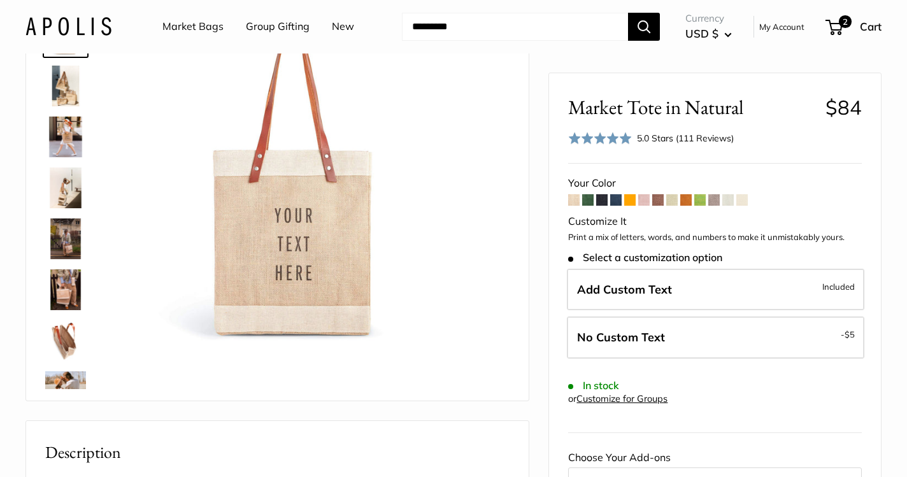
click at [69, 231] on img at bounding box center [65, 239] width 41 height 41
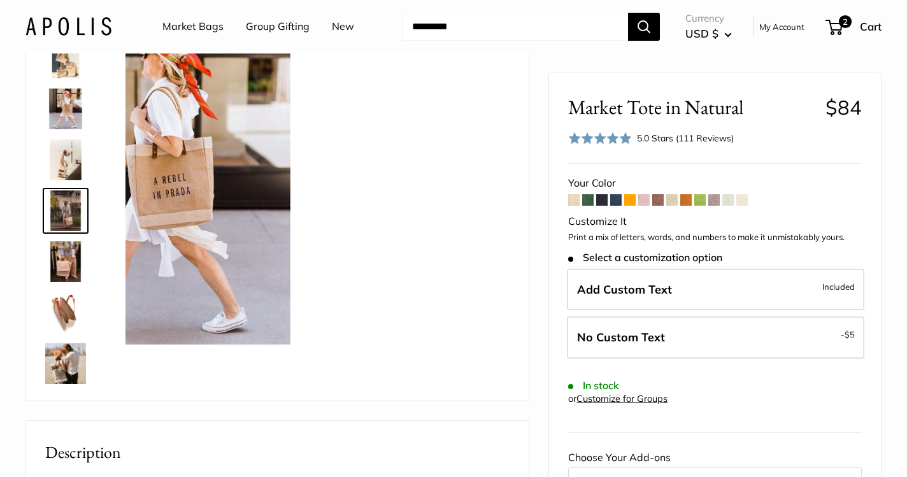
scroll to position [39, 0]
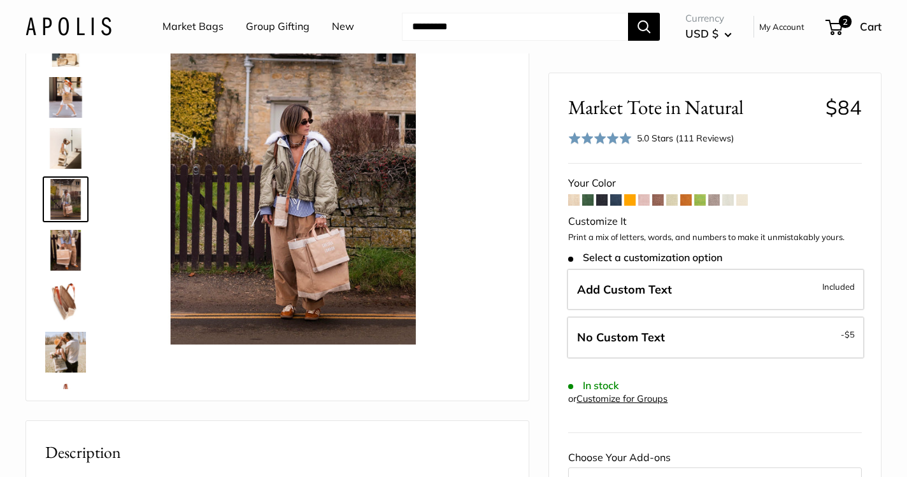
click at [71, 290] on img at bounding box center [65, 301] width 41 height 41
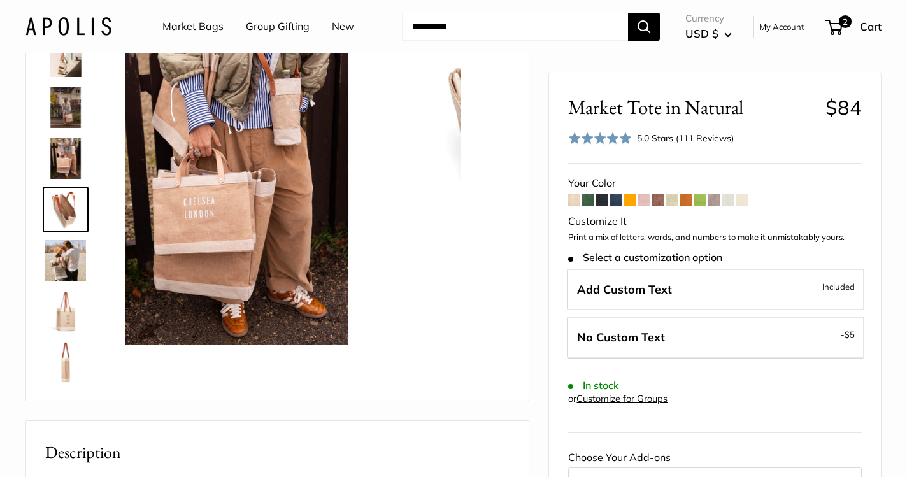
scroll to position [141, 0]
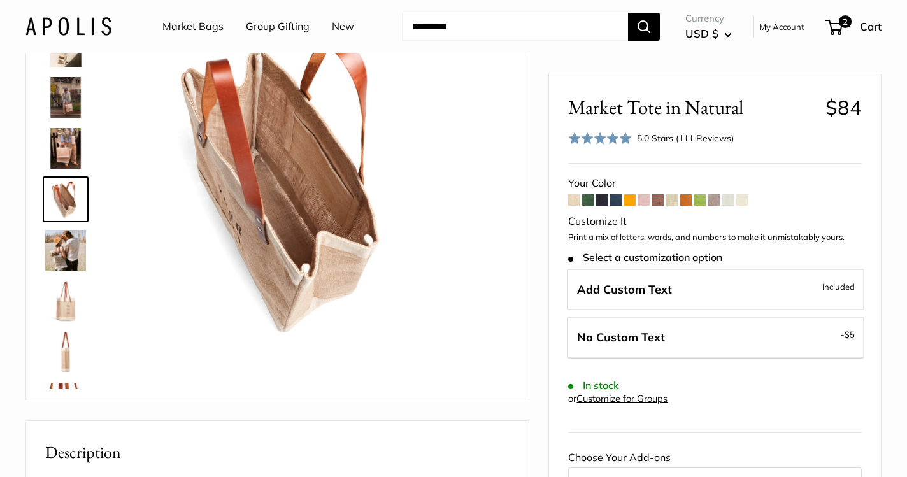
click at [71, 234] on img at bounding box center [65, 250] width 41 height 41
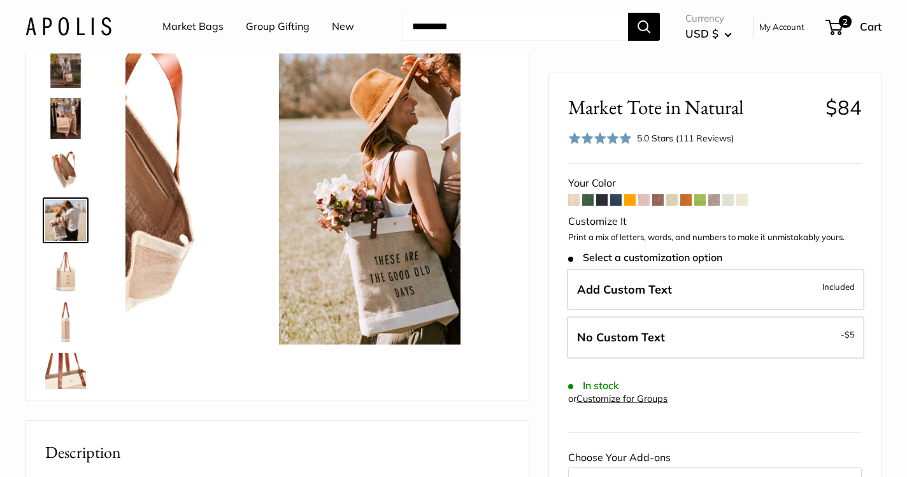
scroll to position [192, 0]
